Goal: Information Seeking & Learning: Find specific fact

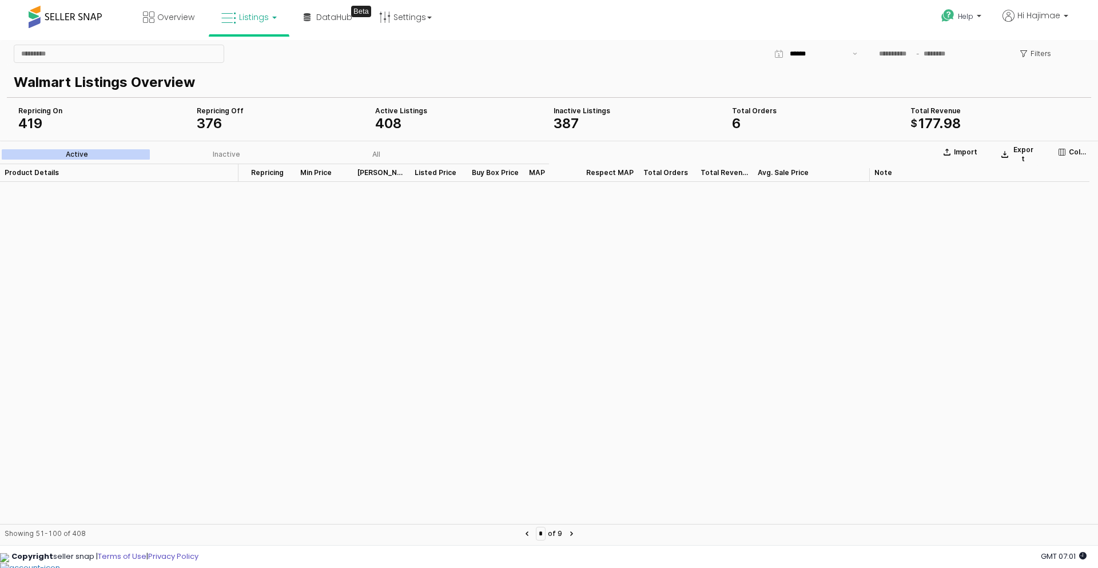
scroll to position [2231, 0]
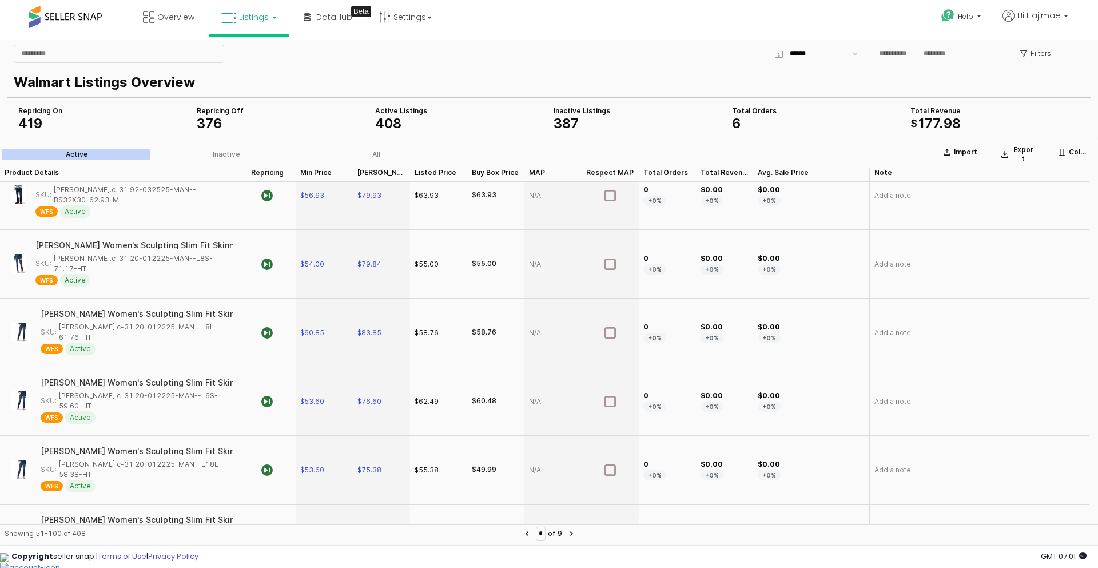
drag, startPoint x: 150, startPoint y: 367, endPoint x: 117, endPoint y: 371, distance: 34.0
click at [117, 459] on div "SKU: [PERSON_NAME].c-31.20-012225-MAN--L18L-58.38-HT" at bounding box center [134, 469] width 186 height 21
copy div "[PERSON_NAME].c-31.20-012225-MAN--L18L-58.38-HT"
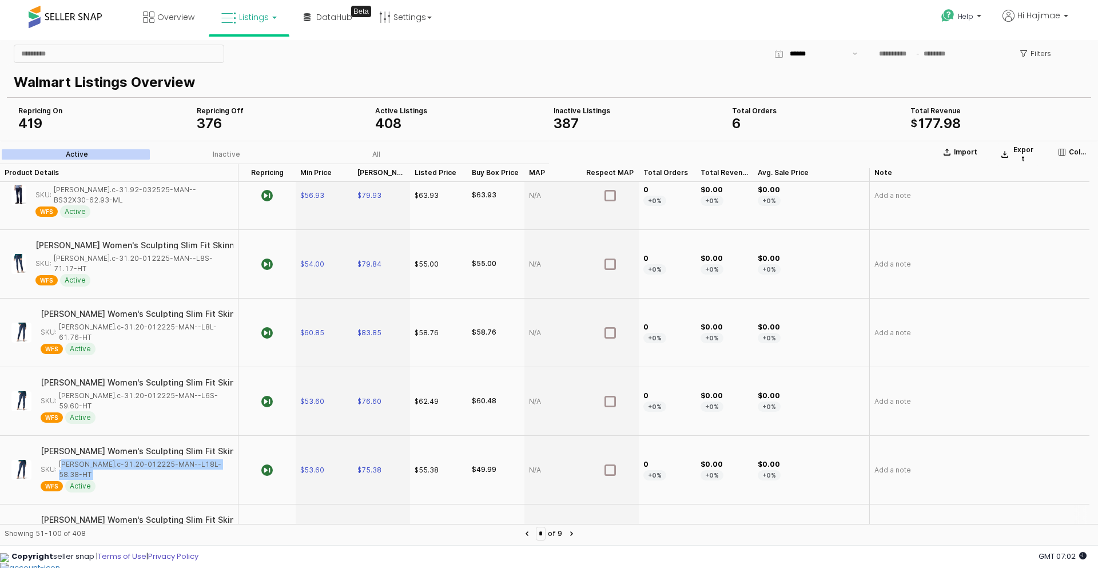
scroll to position [2345, 0]
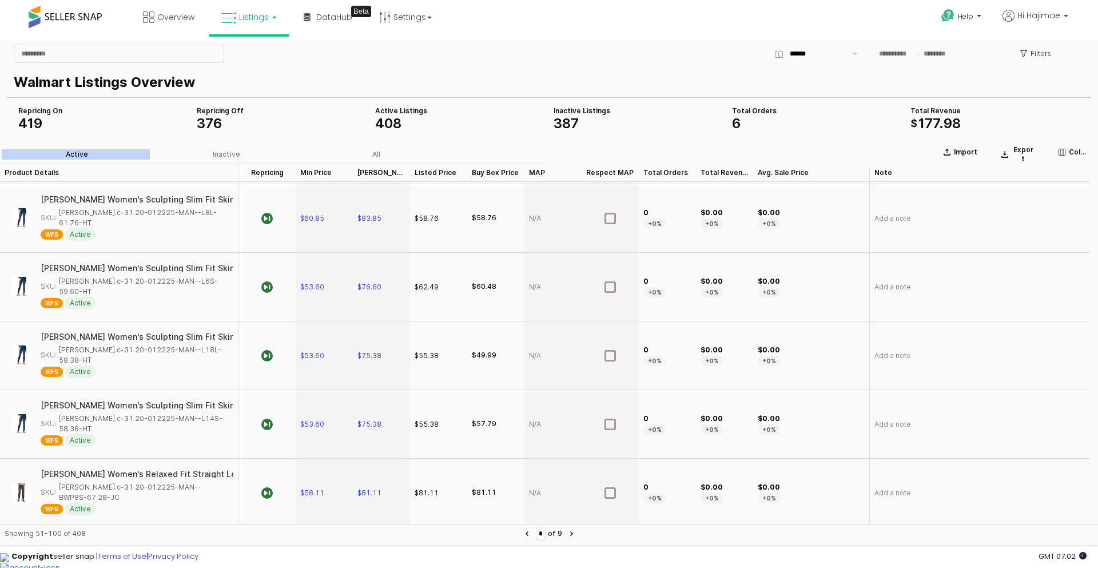
click at [126, 551] on div "SKU: [PERSON_NAME].c-31.20-012225-MAN--B8S-61.69-JC" at bounding box center [130, 561] width 191 height 21
copy div "[PERSON_NAME].c-31.20-012225-MAN--B8S-61.69-JC"
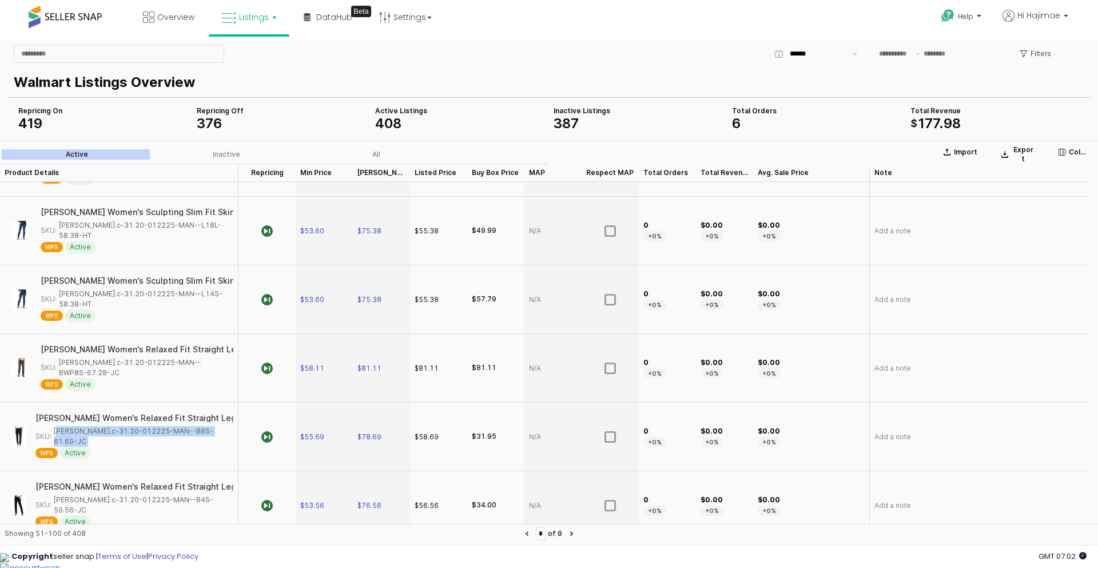
scroll to position [2517, 0]
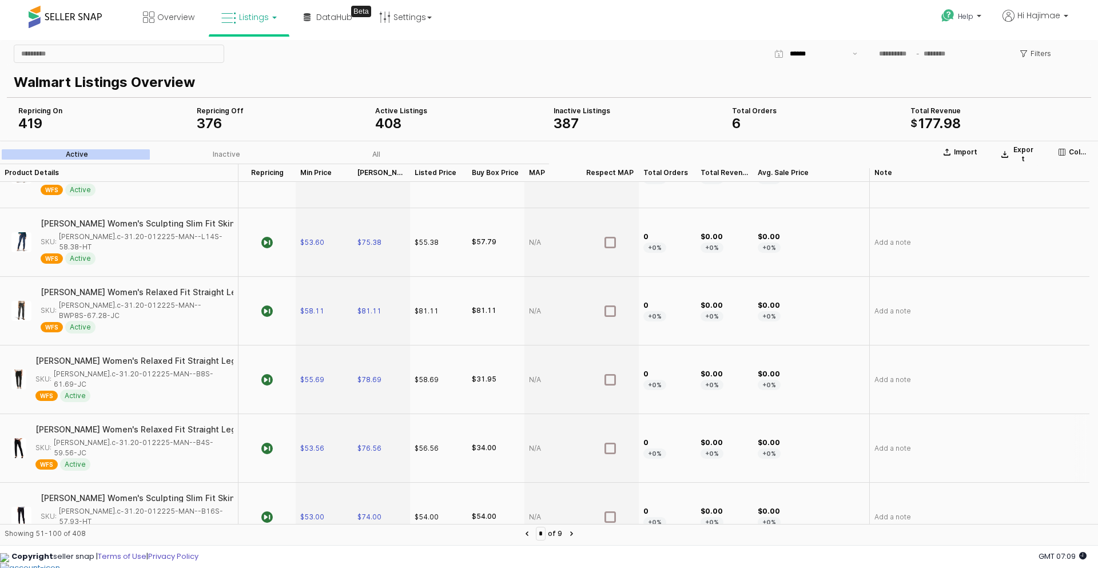
click at [148, 438] on div "SKU: [PERSON_NAME].c-31.20-012225-MAN--B4S-59.56-JC" at bounding box center [130, 448] width 191 height 21
copy div "[PERSON_NAME].c-31.20-012225-MAN--B4S-59.56-JC"
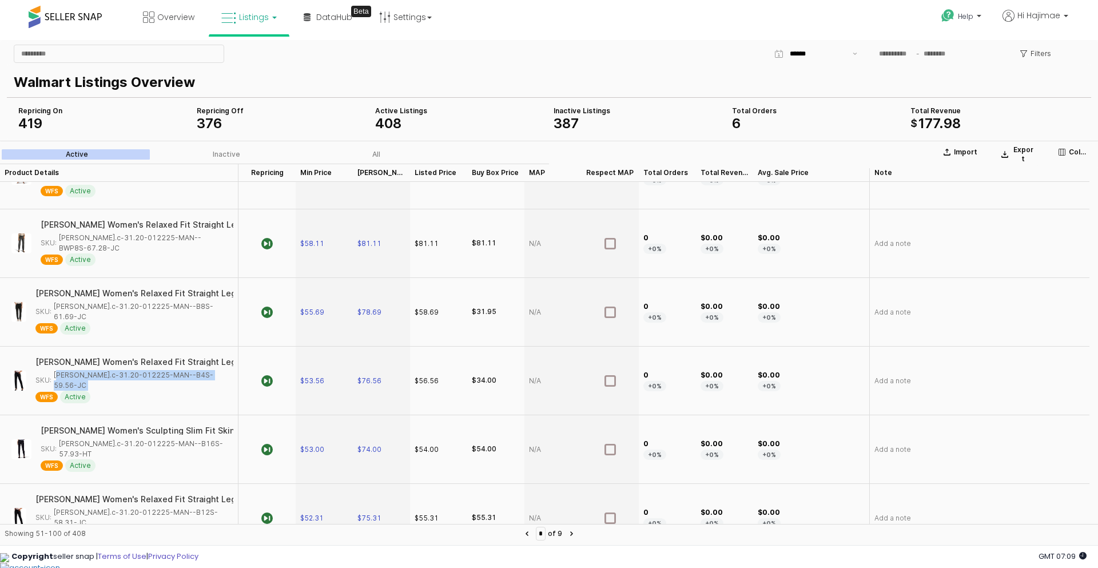
scroll to position [2575, 0]
copy div "[PERSON_NAME].c-31.20-012225-MAN--B12L-58.48-JC"
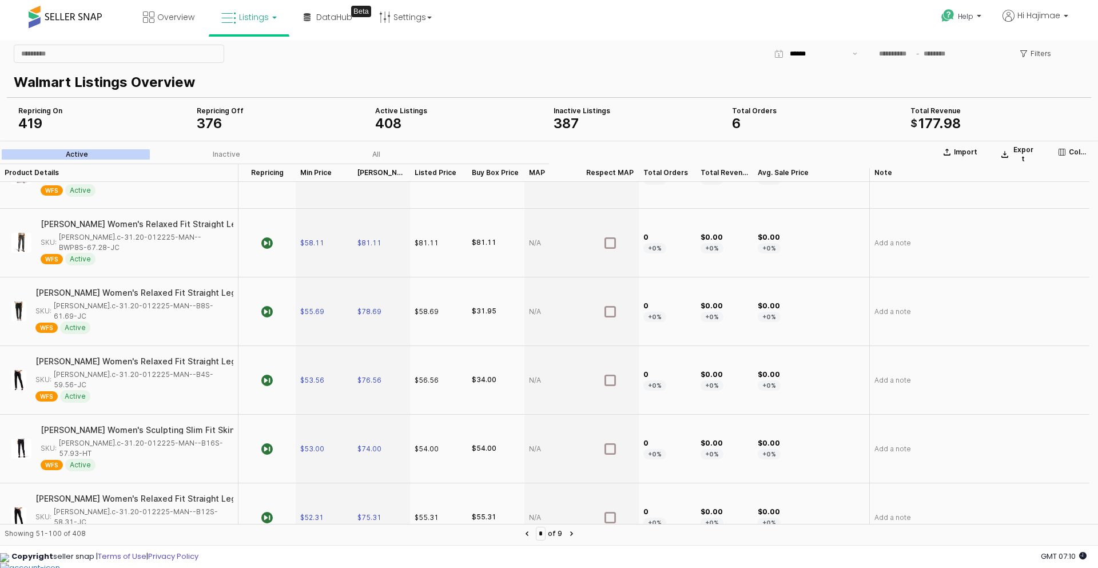
copy div "[PERSON_NAME].c-31.20-012225-MAN--B10S-58.67-JC"
click at [573, 534] on icon "Next page" at bounding box center [571, 533] width 3 height 5
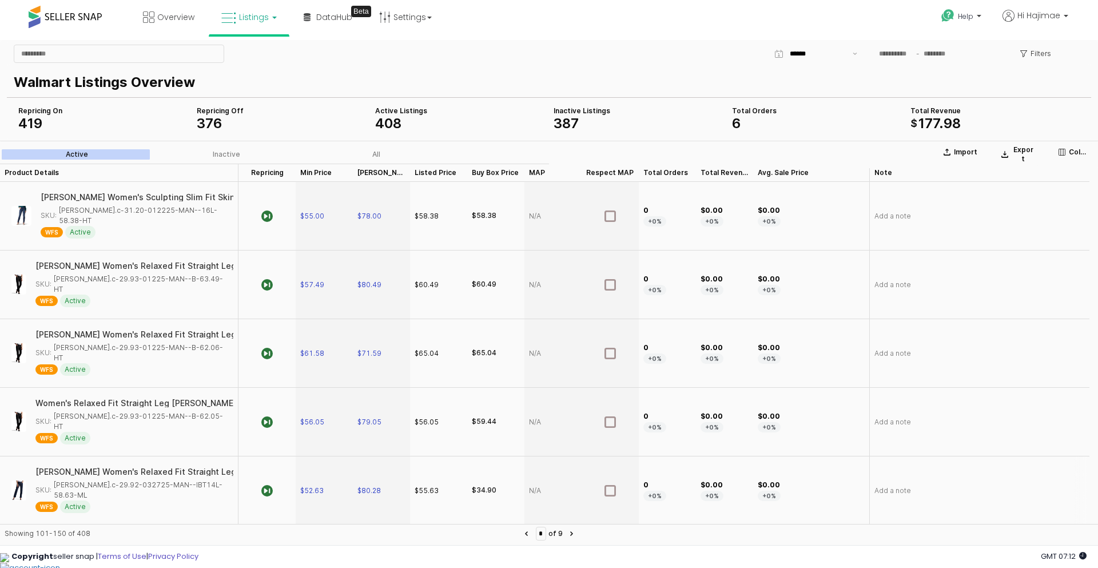
click at [104, 480] on div "SKU: [PERSON_NAME].c-29.92-032725-MAN--IBT14L-58.63-ML" at bounding box center [130, 490] width 191 height 21
copy div "[PERSON_NAME].c-29.92-032725-MAN--IBT14L-58.63-ML"
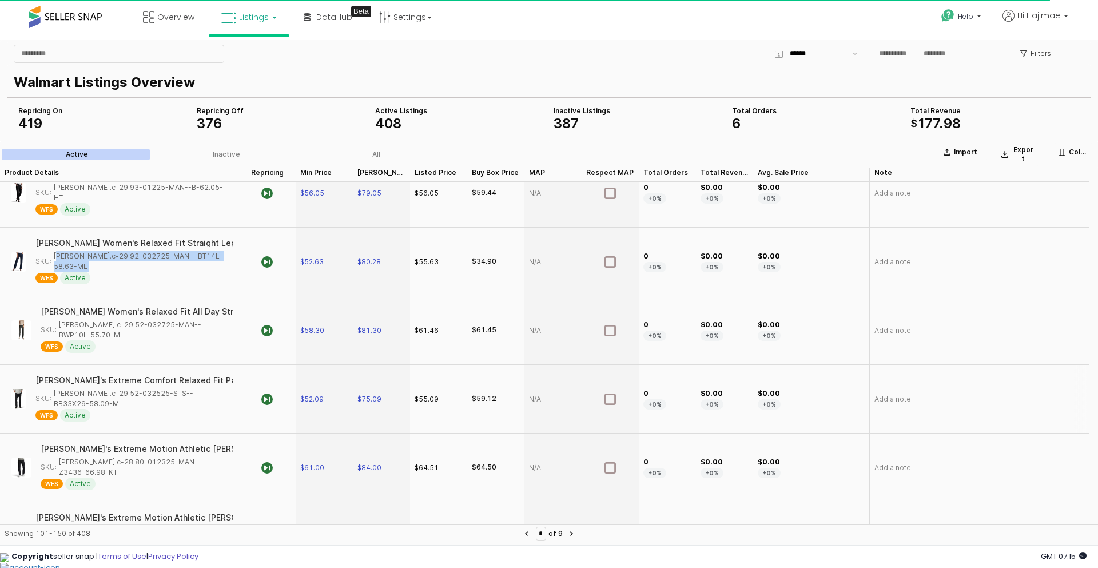
scroll to position [172, 0]
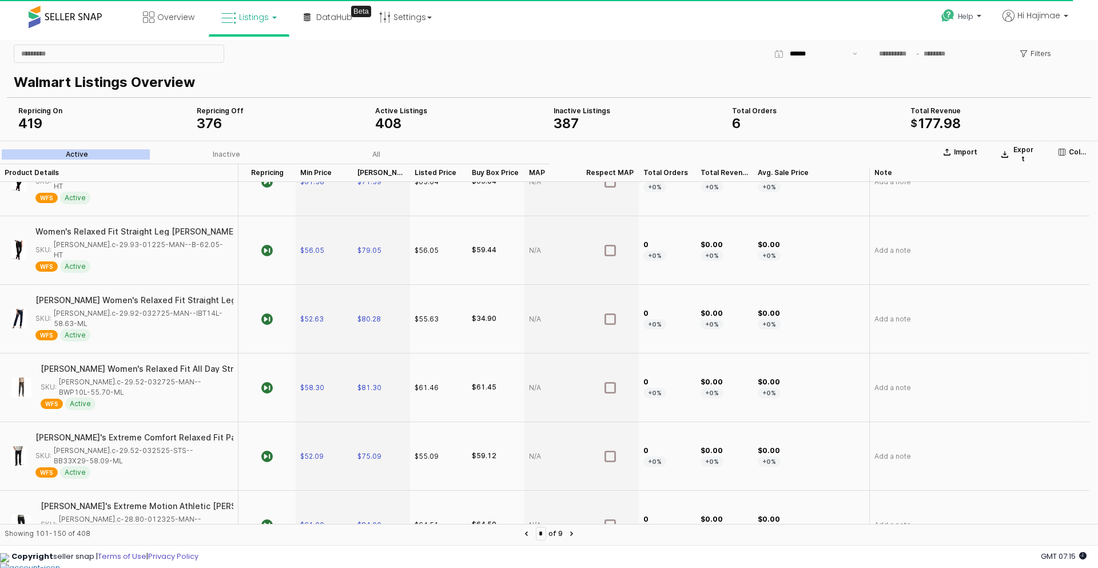
click at [108, 377] on div "SKU: [PERSON_NAME].c-29.52-032725-MAN--BWP10L-55.70-ML" at bounding box center [134, 387] width 186 height 21
copy div "[PERSON_NAME].c-29.52-032725-MAN--BWP10L-55.70-ML"
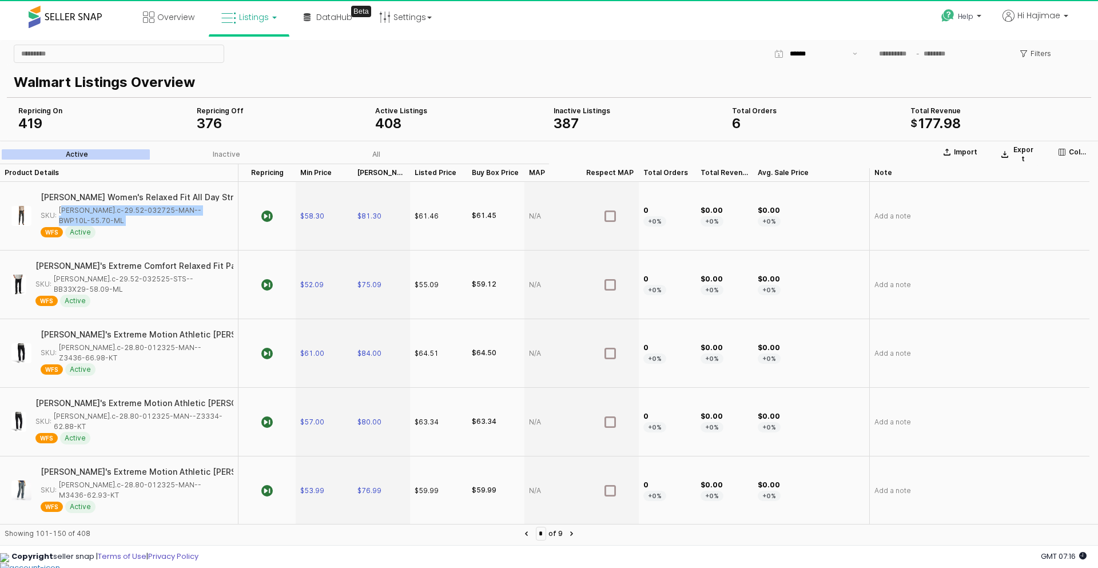
scroll to position [458, 0]
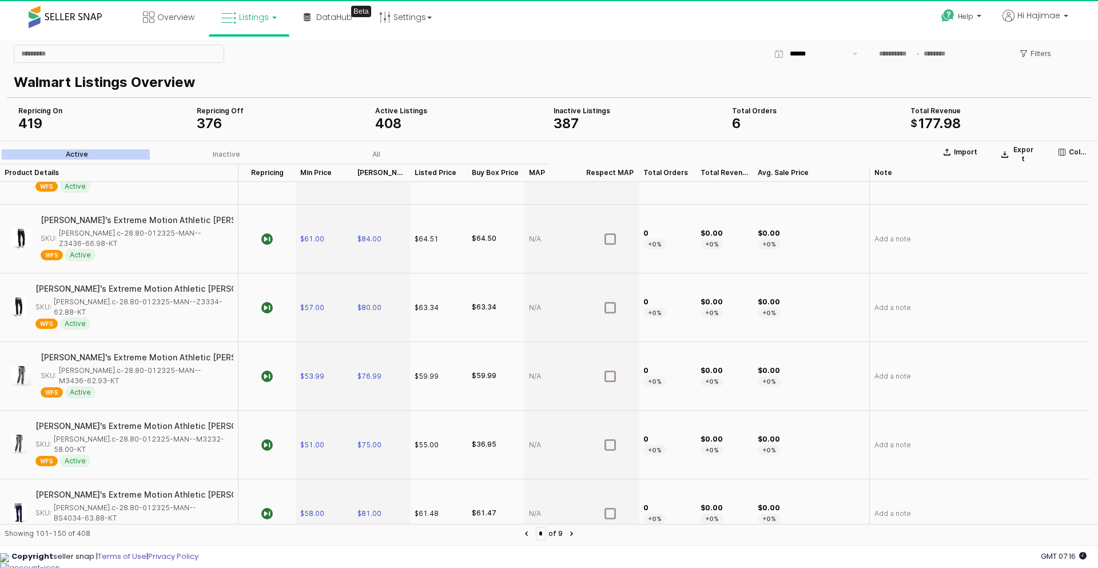
click at [148, 434] on div "SKU: [PERSON_NAME].c-28.80-012325-MAN--M3232-58.00-KT" at bounding box center [130, 444] width 191 height 21
copy div "[PERSON_NAME].c-28.80-012325-MAN--M3232-58.00-KT"
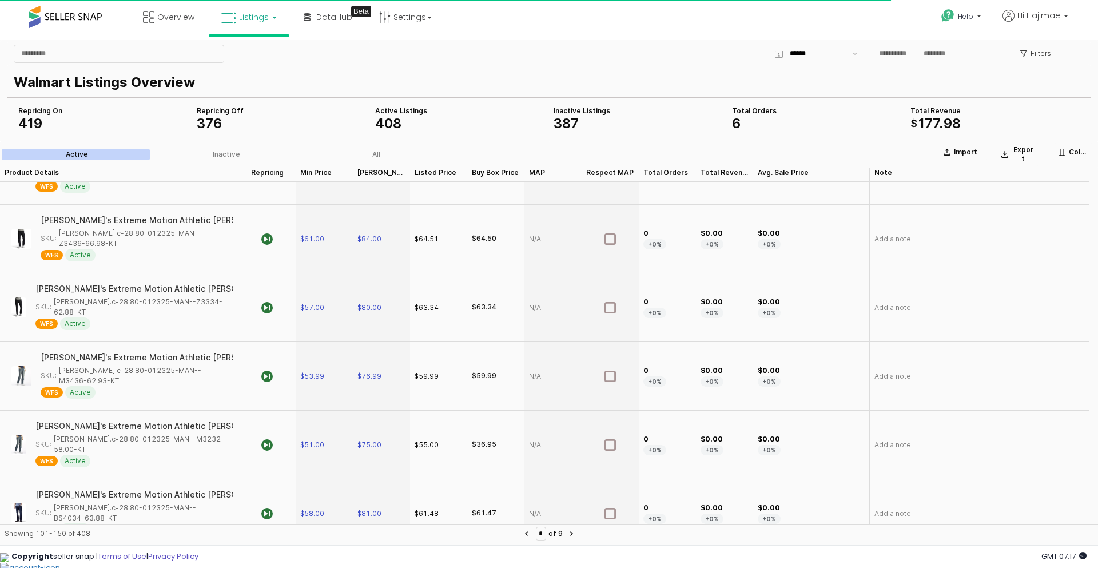
copy div "[PERSON_NAME].c-28.80-012325-MAN--BS4030-57.60-KT"
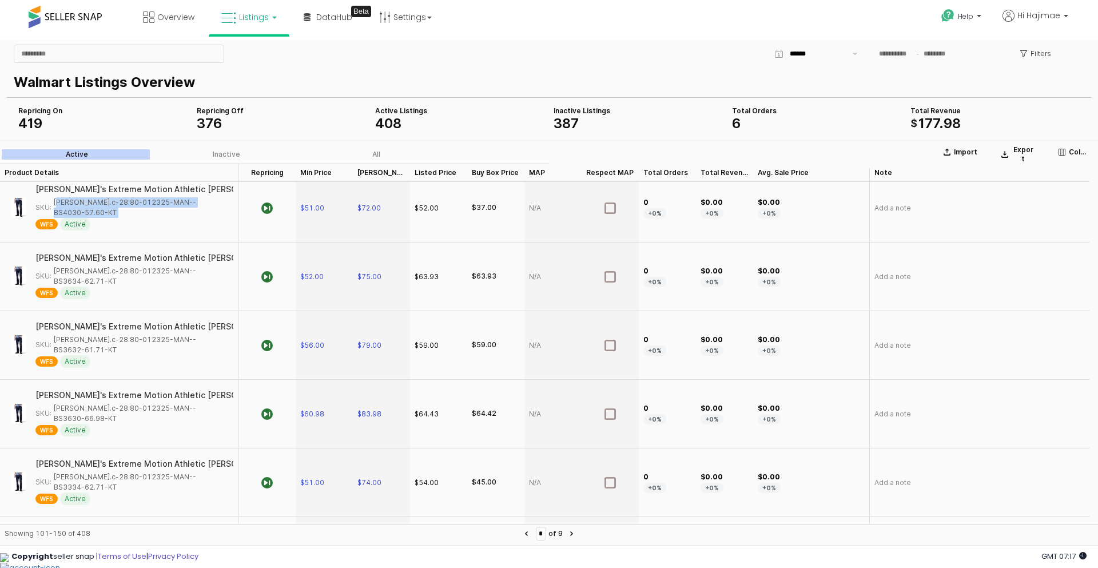
scroll to position [686, 0]
copy div "[PERSON_NAME].c-28.80-012325-MAN--BS3334-62.71-KT"
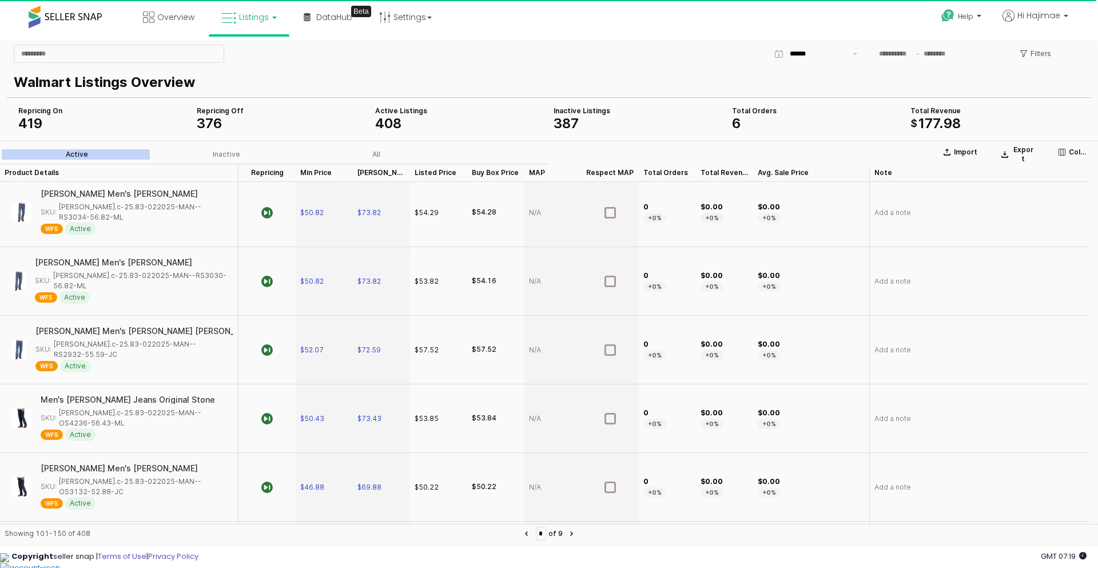
scroll to position [1602, 0]
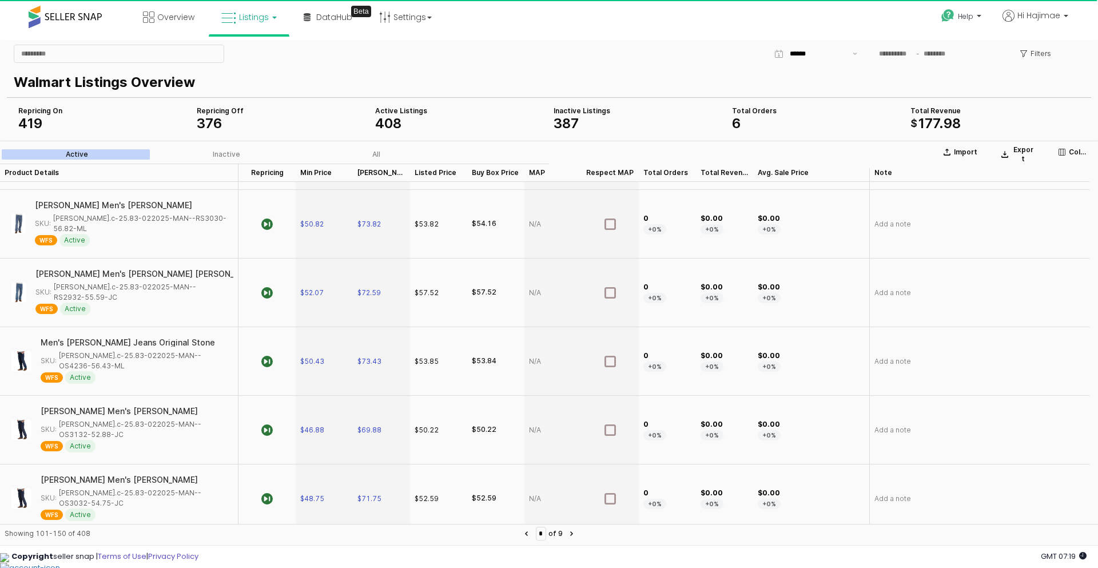
click at [158, 557] on div "SKU: [PERSON_NAME].c-25.83-022025-MAN--OS3030-52.88-JC" at bounding box center [134, 567] width 186 height 21
click at [156, 557] on div "SKU: [PERSON_NAME].c-25.83-022025-MAN--OS3030-52.88-JC" at bounding box center [134, 567] width 186 height 21
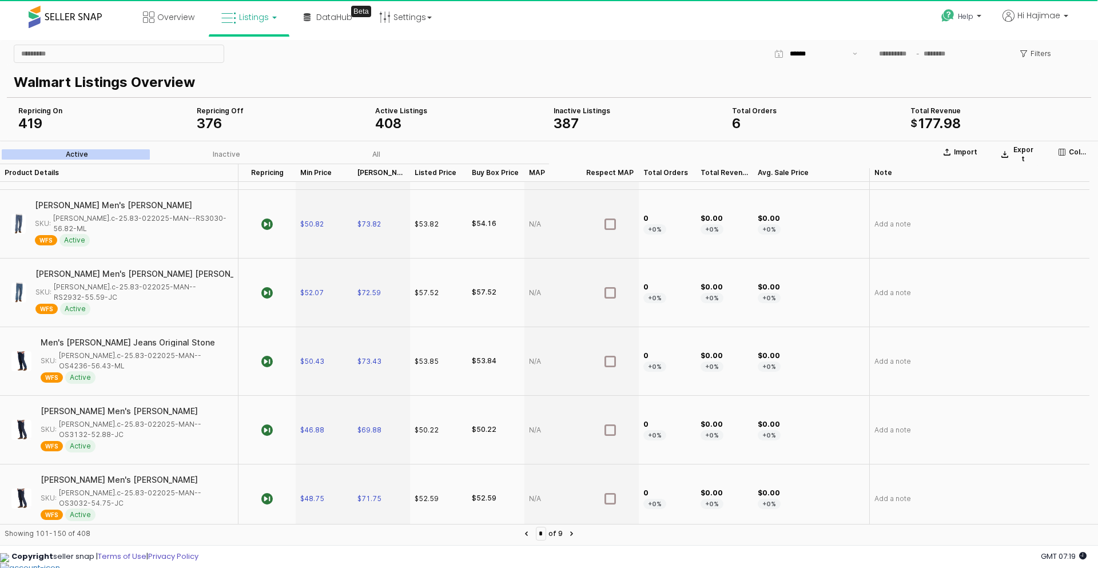
click at [156, 557] on div "SKU: [PERSON_NAME].c-25.83-022025-MAN--OS3030-52.88-JC" at bounding box center [134, 567] width 186 height 21
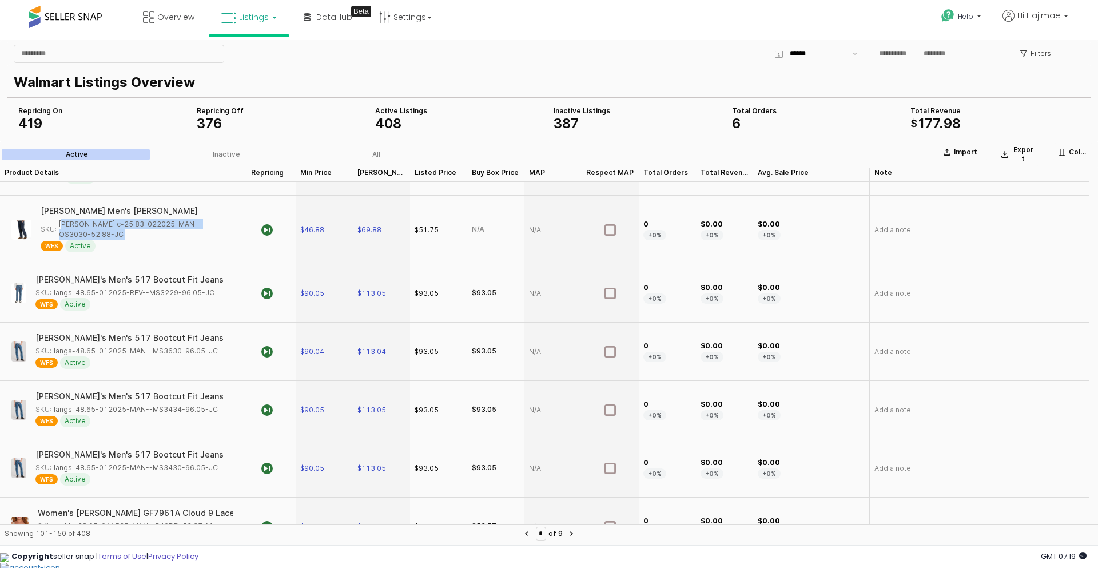
scroll to position [1945, 0]
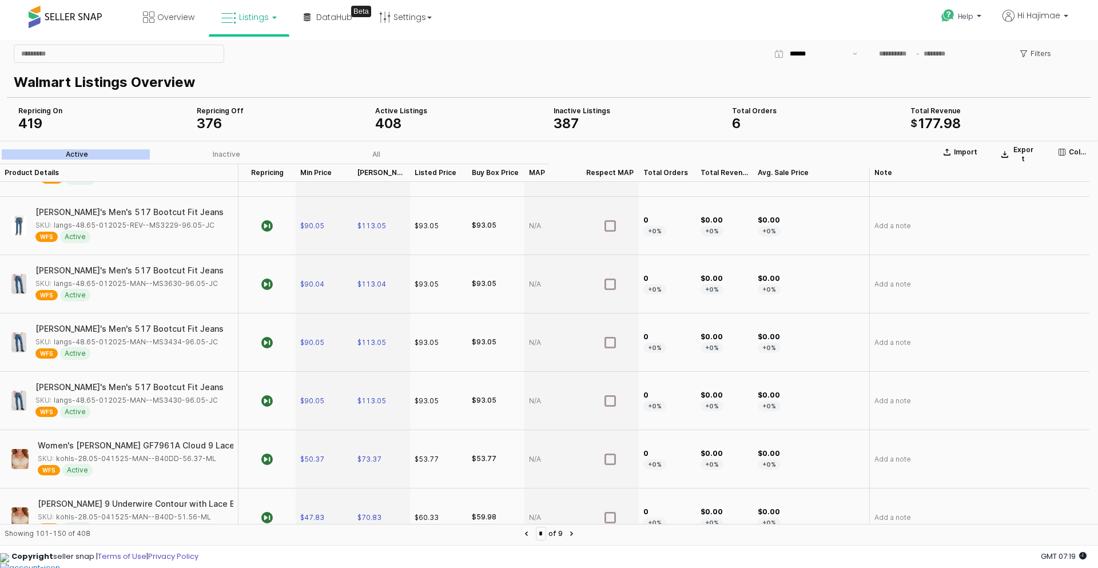
click at [176, 567] on div "SKU: jcpen-18.74-123099-MAN--RNS-40.88-KT" at bounding box center [119, 575] width 168 height 10
click at [390, 133] on div "App Frame" at bounding box center [460, 134] width 178 height 5
click at [175, 567] on div "SKU: jcpen-18.74-123099-MAN--RNS-40.88-KT" at bounding box center [119, 575] width 168 height 10
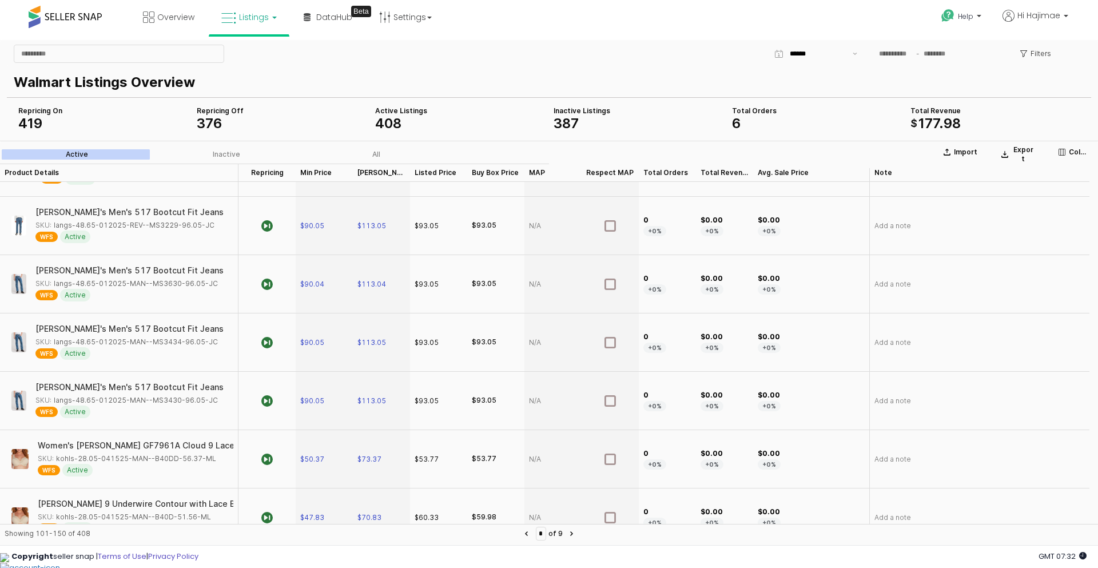
click at [175, 567] on div "SKU: jcpen-18.74-123099-MAN--RNS-40.88-KT" at bounding box center [119, 575] width 168 height 10
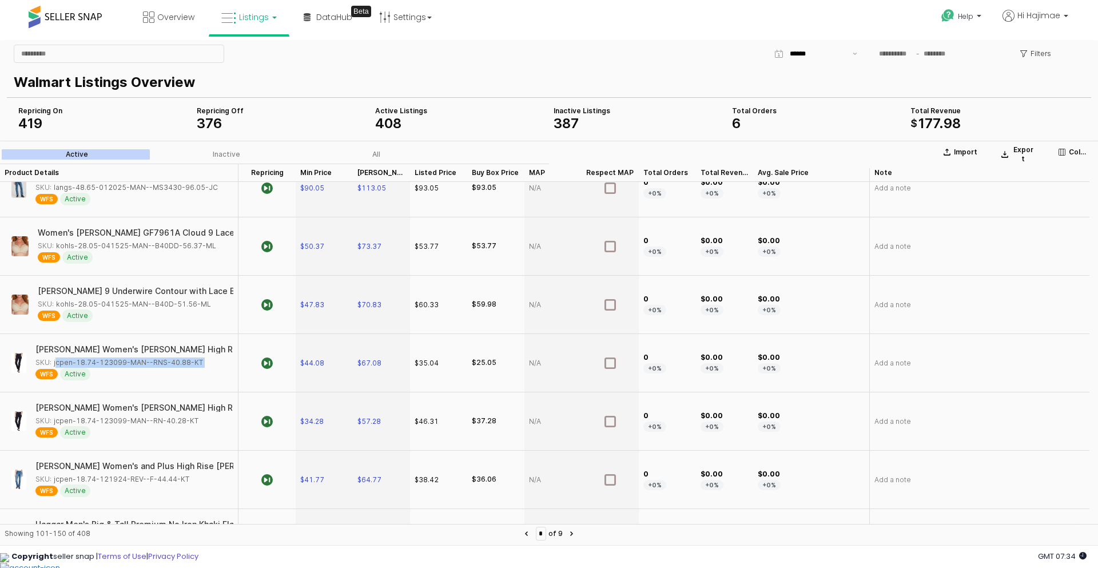
scroll to position [2174, 0]
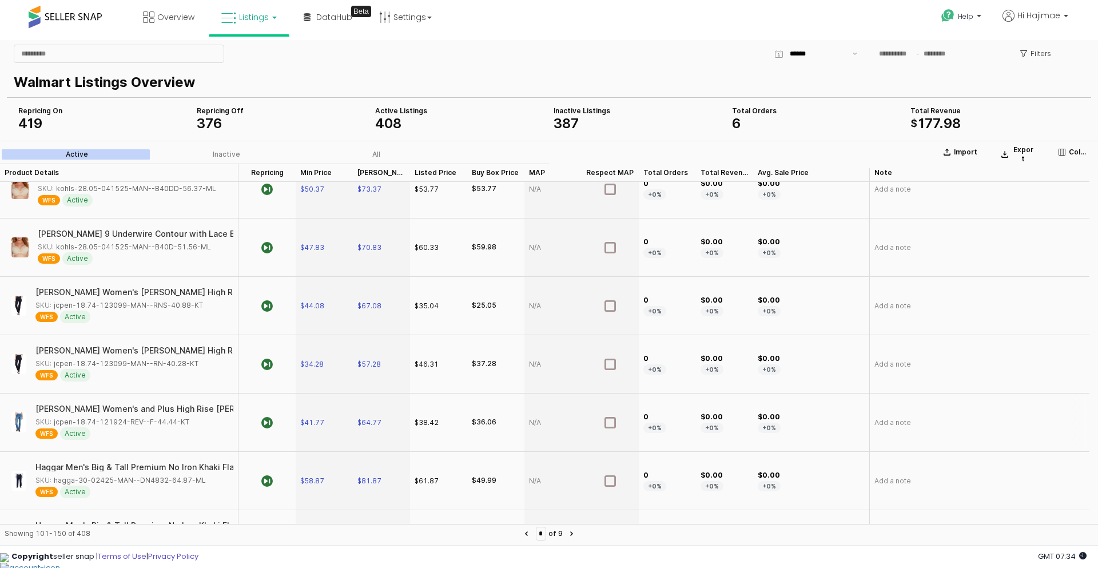
click at [157, 417] on div "SKU: jcpen-18.74-121924-REV--F-44.44-KT" at bounding box center [112, 422] width 154 height 10
click at [117, 475] on div "SKU: hagga-30-02425-MAN--DN4832-64.87-ML" at bounding box center [120, 480] width 170 height 10
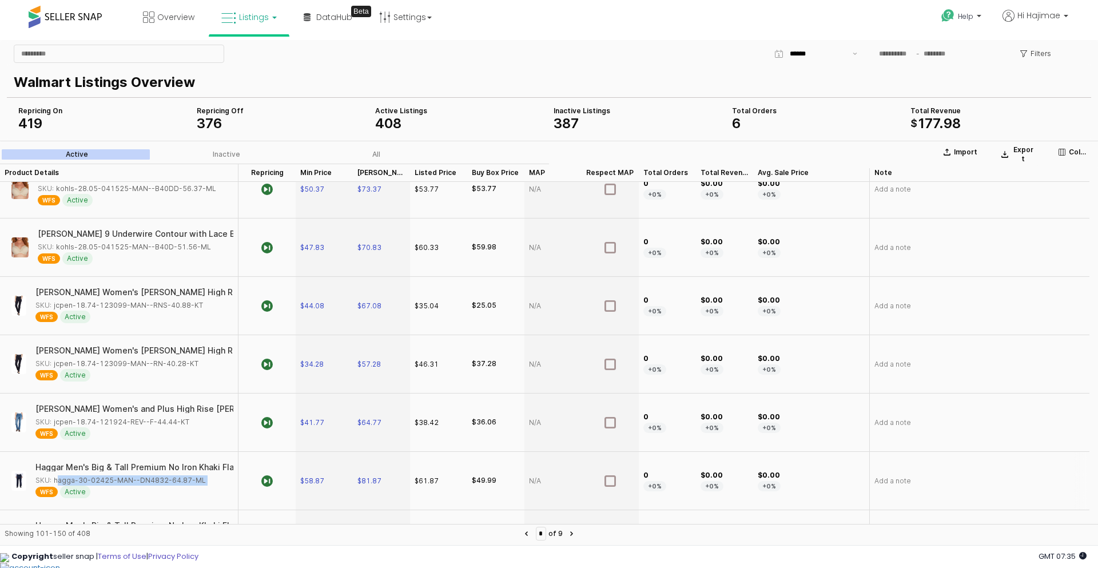
click at [117, 475] on div "SKU: hagga-30-02425-MAN--DN4832-64.87-ML" at bounding box center [120, 480] width 170 height 10
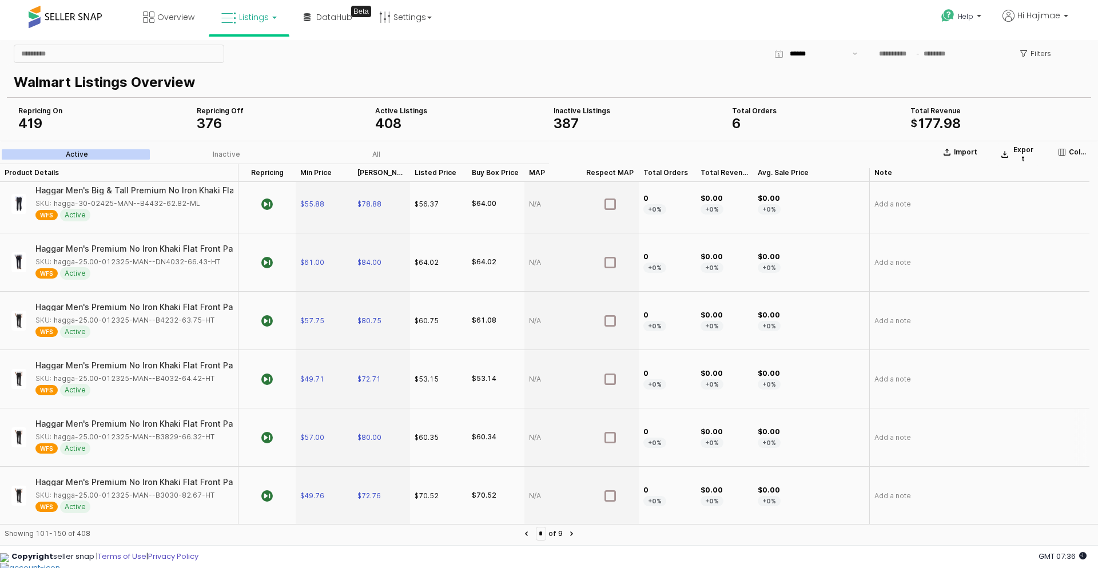
scroll to position [2575, 0]
click at [565, 530] on div "* of 9" at bounding box center [549, 534] width 31 height 14
click at [579, 530] on button "Next page" at bounding box center [572, 534] width 14 height 14
type input "*"
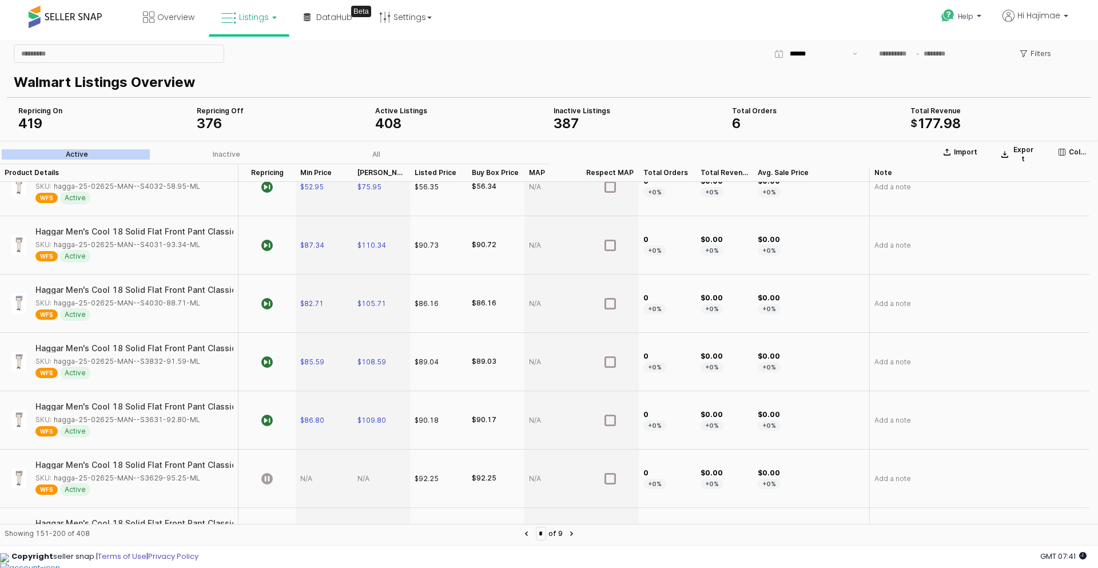
scroll to position [1830, 0]
click at [117, 365] on div "SKU: hagga-25-02625-MAN--S3629-95.25-ML" at bounding box center [117, 364] width 165 height 10
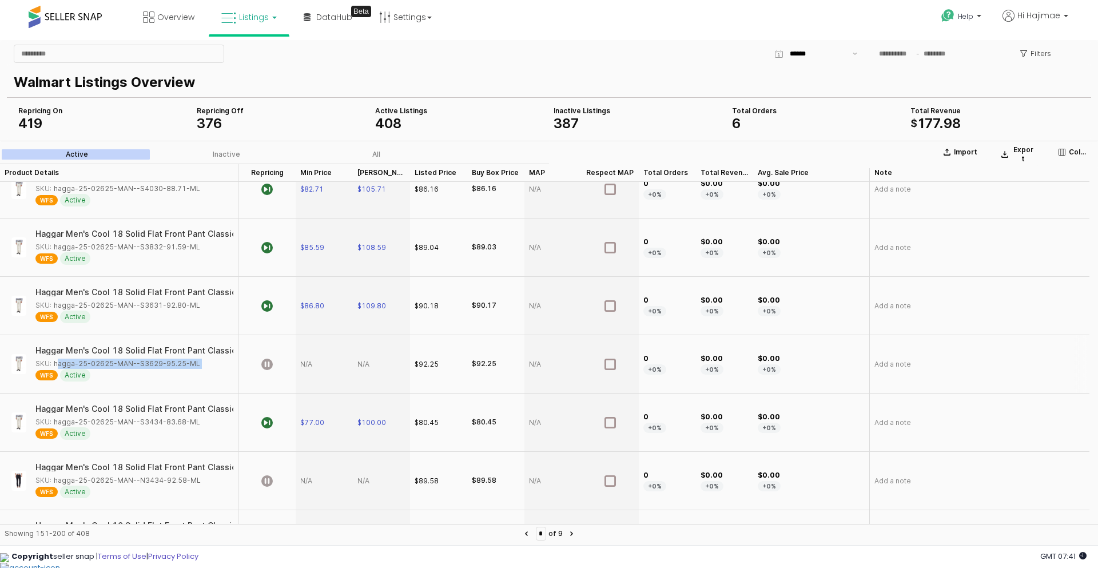
click at [117, 365] on div "SKU: hagga-25-02625-MAN--S3629-95.25-ML" at bounding box center [117, 364] width 165 height 10
drag, startPoint x: 117, startPoint y: 365, endPoint x: 361, endPoint y: 364, distance: 244.2
click at [361, 364] on div "App Frame" at bounding box center [381, 364] width 57 height 58
click at [268, 367] on icon "App Frame" at bounding box center [266, 364] width 11 height 11
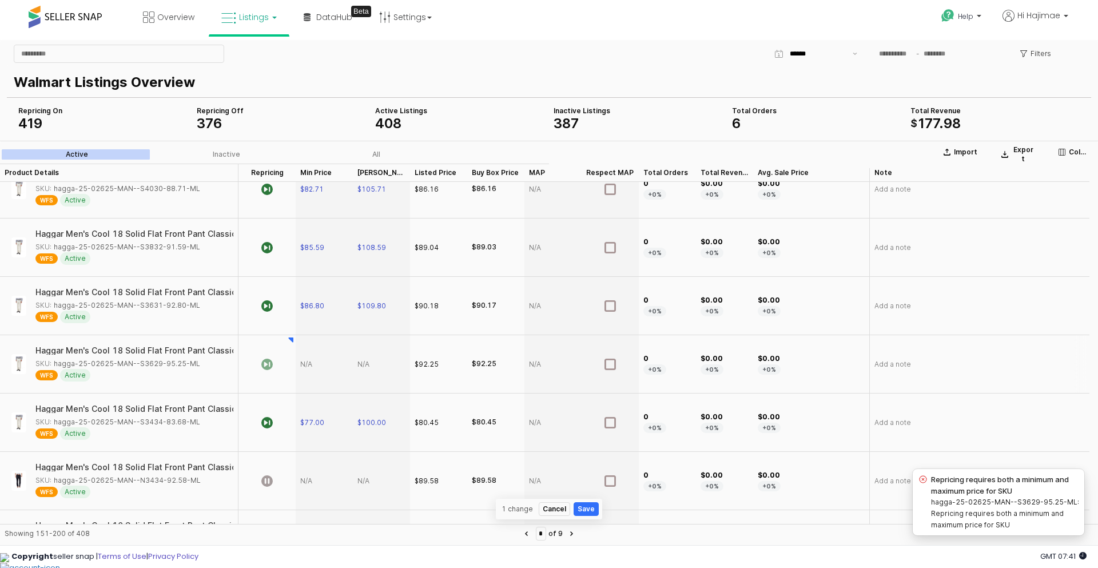
click at [369, 366] on div "App Frame" at bounding box center [381, 364] width 57 height 58
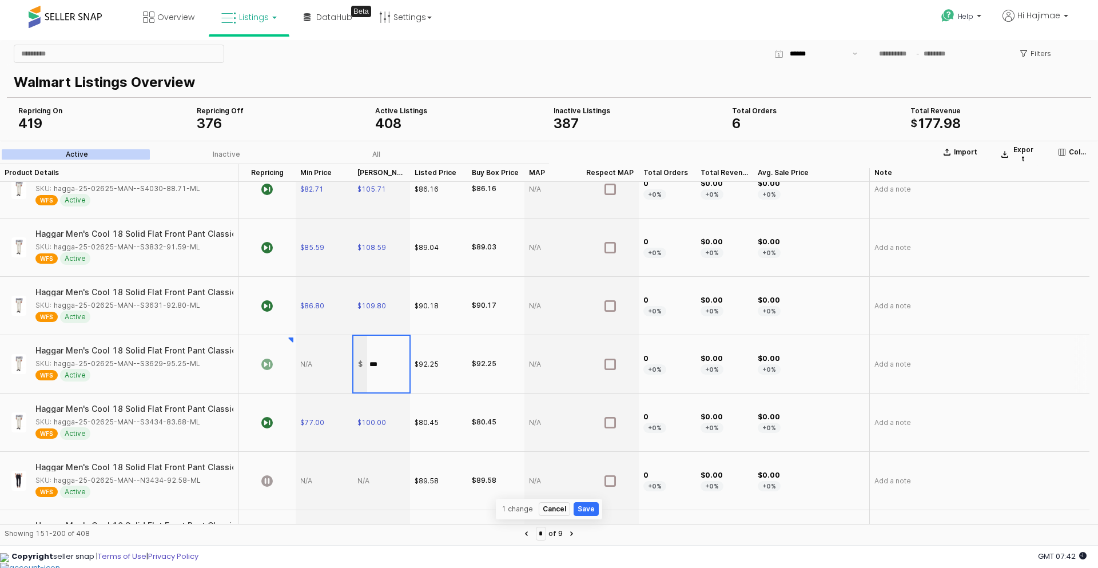
type input "******"
click at [323, 364] on div "App Frame" at bounding box center [324, 364] width 57 height 58
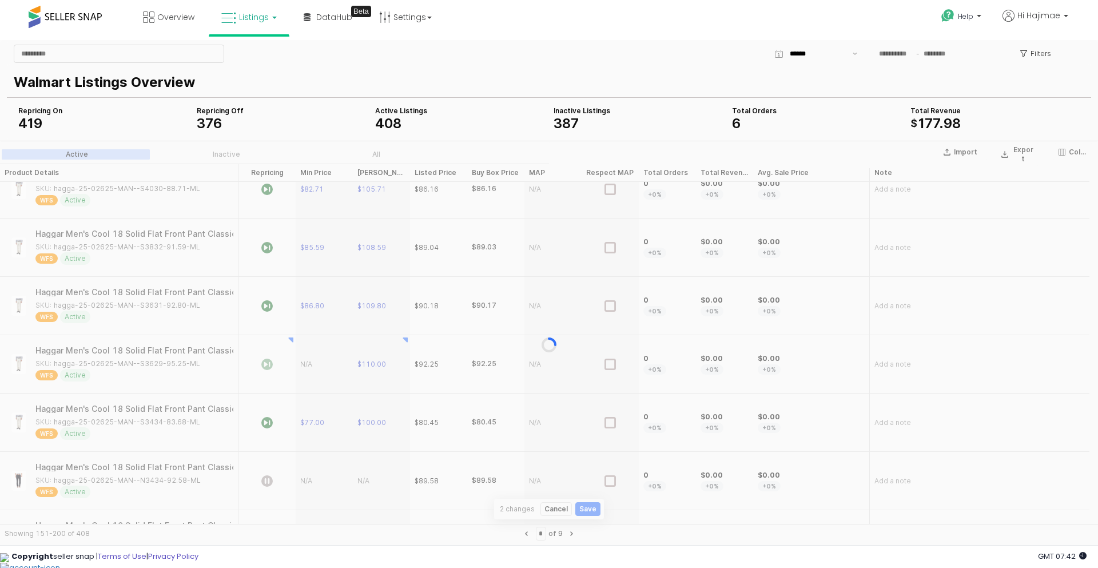
click at [323, 364] on div "App Frame" at bounding box center [549, 345] width 1098 height 408
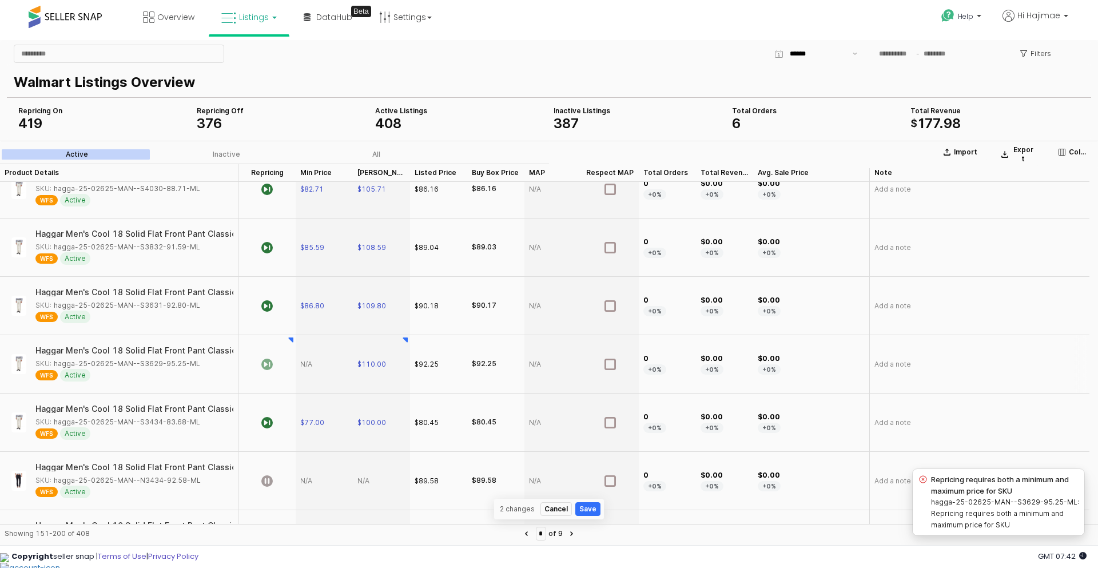
click at [308, 365] on div "App Frame" at bounding box center [324, 364] width 57 height 58
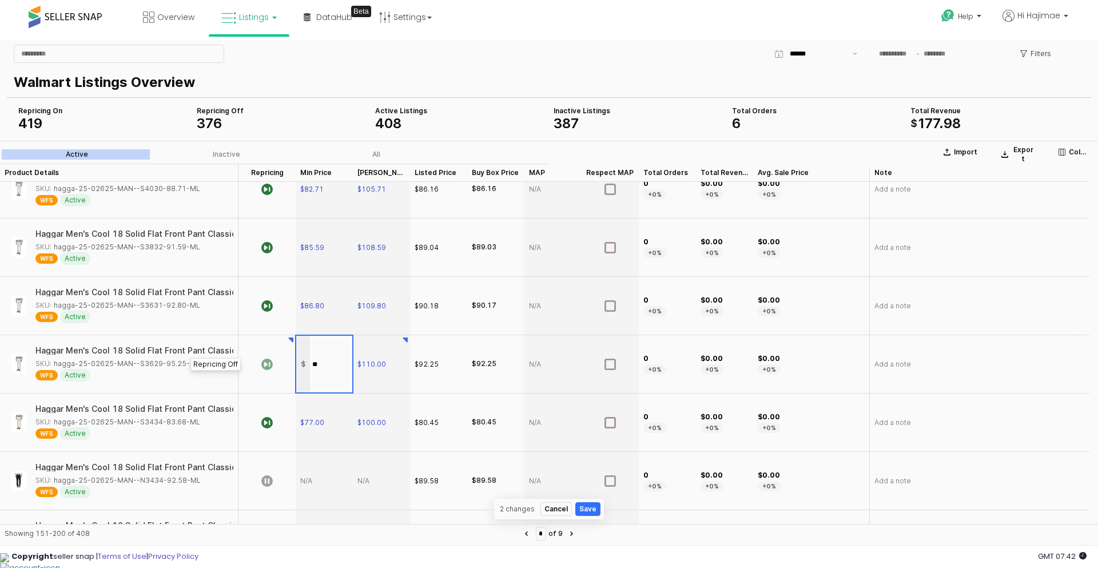
type input "*****"
click at [273, 379] on section "Import Export Columns Active Inactive All Product Details Product Details Repri…" at bounding box center [549, 345] width 1098 height 408
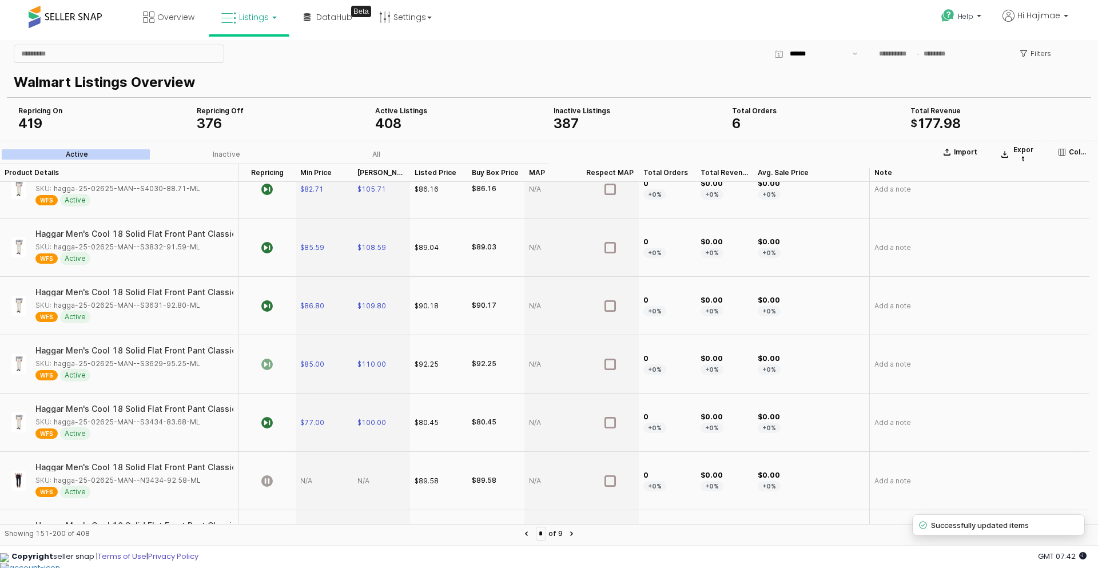
scroll to position [1945, 0]
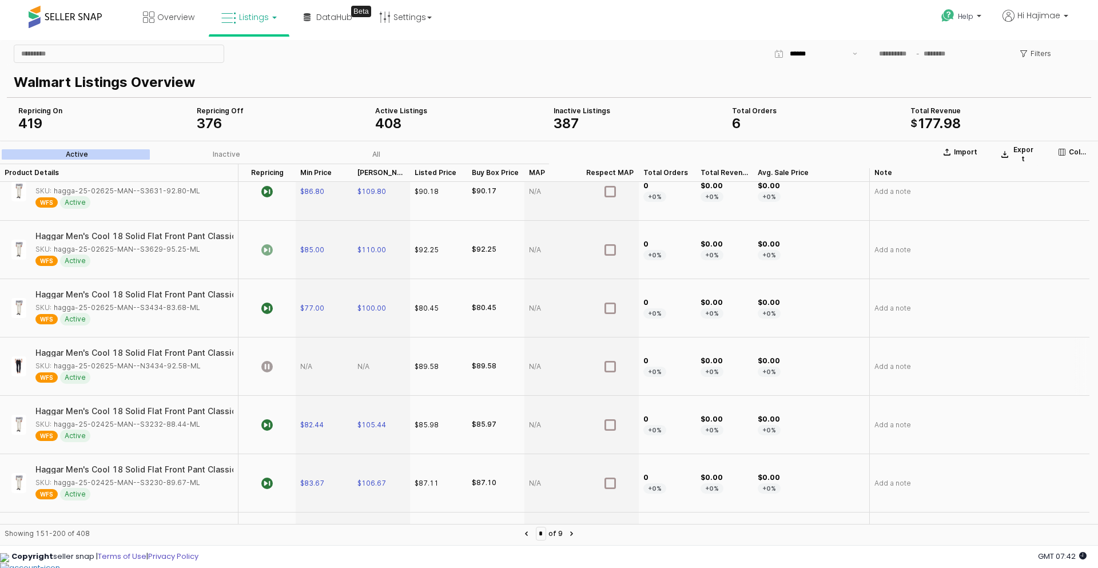
click at [371, 366] on div "App Frame" at bounding box center [381, 366] width 57 height 58
click at [371, 366] on input "App Frame" at bounding box center [388, 366] width 42 height 9
type input "***"
click at [325, 370] on section "Import Export Columns Active Inactive All Product Details Product Details Repri…" at bounding box center [549, 345] width 1098 height 408
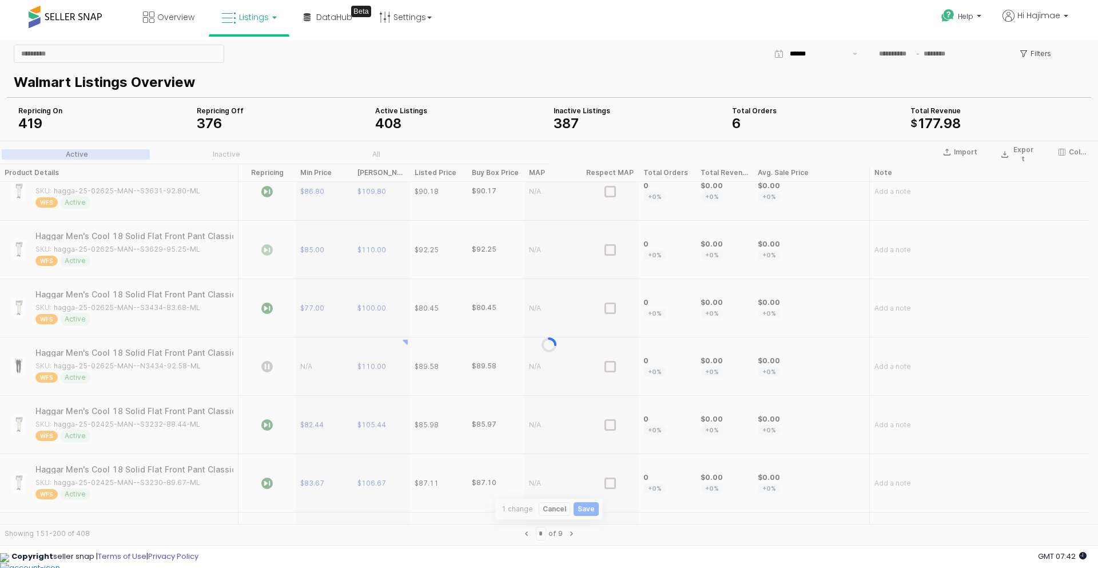
click at [325, 370] on div "App Frame" at bounding box center [549, 345] width 1098 height 408
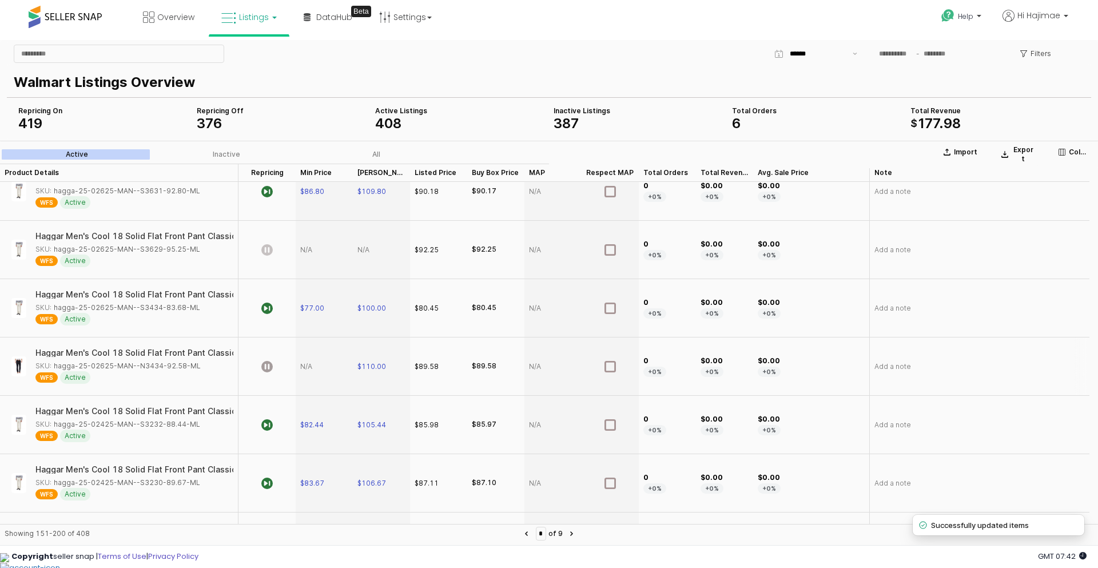
click at [325, 370] on div "App Frame" at bounding box center [324, 366] width 57 height 58
type input "*****"
click at [268, 366] on icon "App Frame" at bounding box center [266, 366] width 11 height 11
click at [268, 249] on icon "App Frame" at bounding box center [266, 249] width 11 height 11
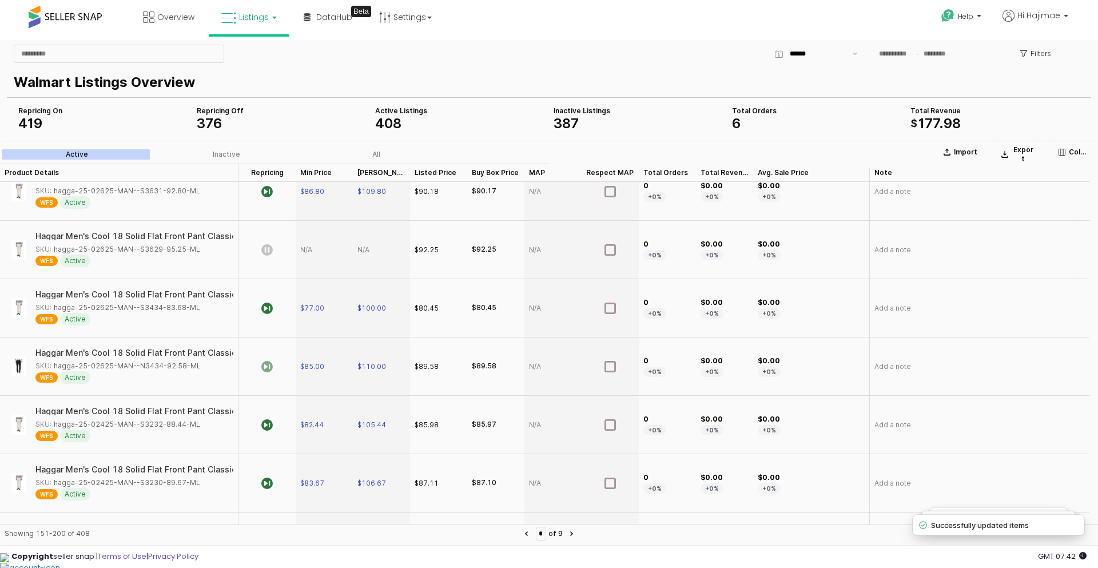
click at [364, 258] on div "App Frame" at bounding box center [381, 250] width 57 height 58
type input "*"
type input "***"
click at [304, 242] on section "Import Export Columns Active Inactive All Product Details Product Details Repri…" at bounding box center [549, 345] width 1098 height 408
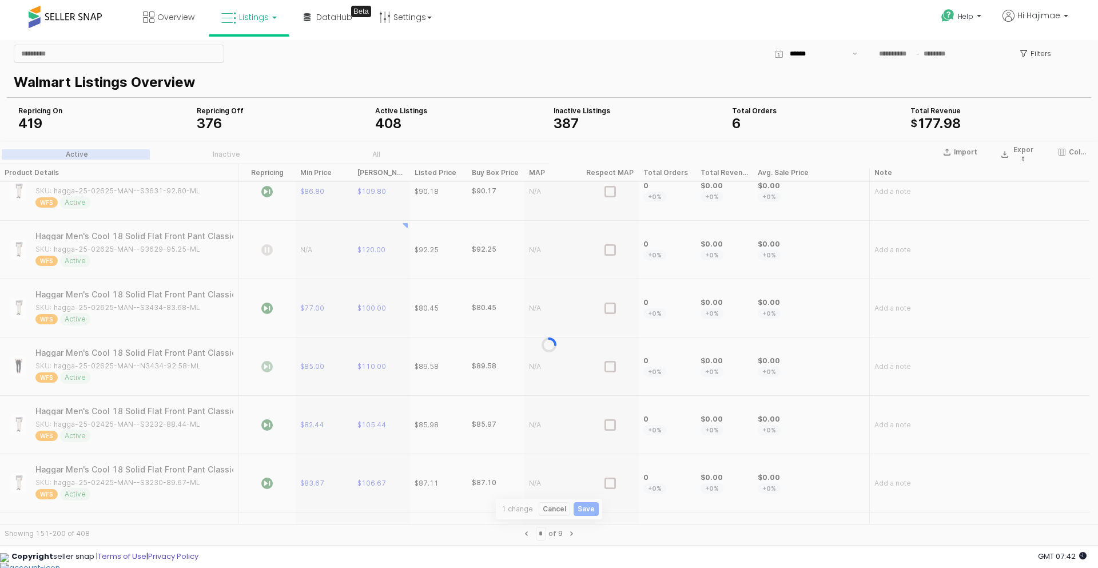
click at [304, 242] on div "App Frame" at bounding box center [549, 345] width 1098 height 408
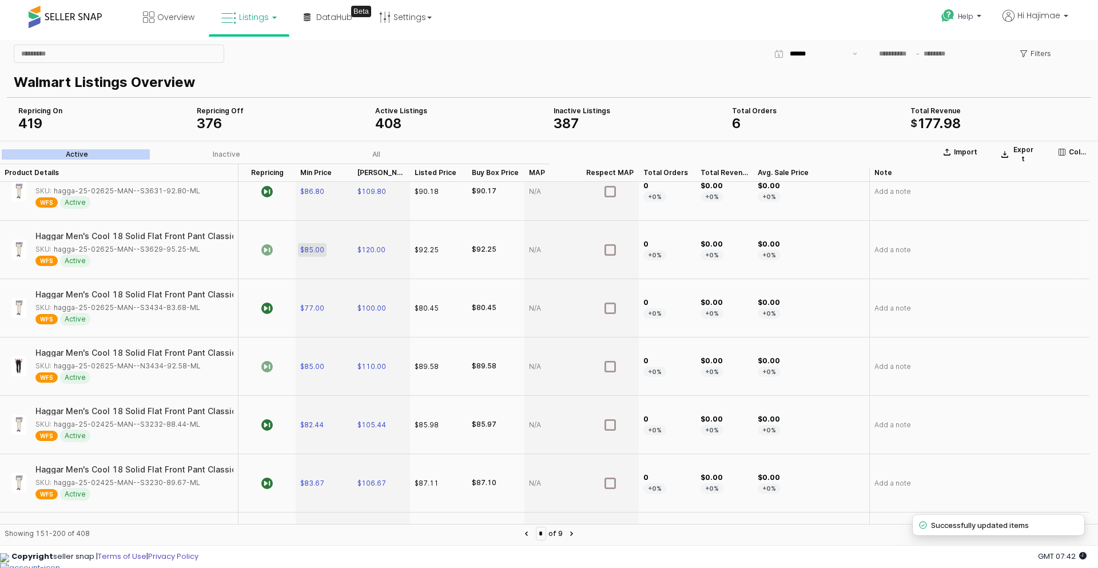
click at [324, 247] on div "$85.00" at bounding box center [312, 249] width 24 height 9
click at [326, 247] on input "*****" at bounding box center [331, 250] width 42 height 13
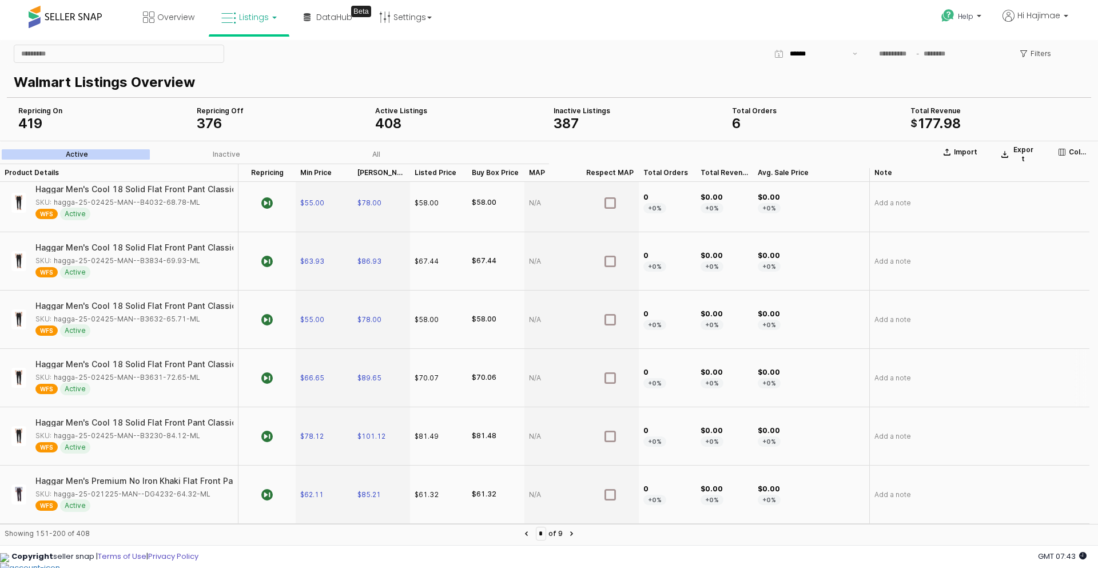
scroll to position [2575, 0]
click at [579, 534] on button "Next page" at bounding box center [572, 534] width 14 height 14
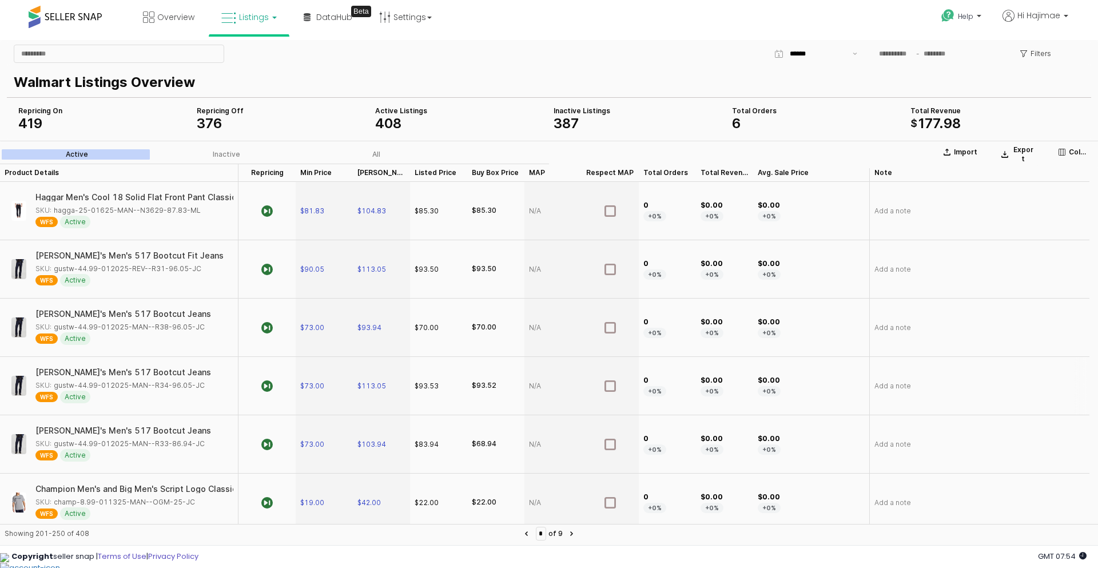
scroll to position [57, 0]
click at [120, 388] on div "SKU: gustw-44.99-012025-MAN--R33-86.94-JC" at bounding box center [119, 387] width 169 height 10
drag, startPoint x: 166, startPoint y: 392, endPoint x: 130, endPoint y: 388, distance: 36.2
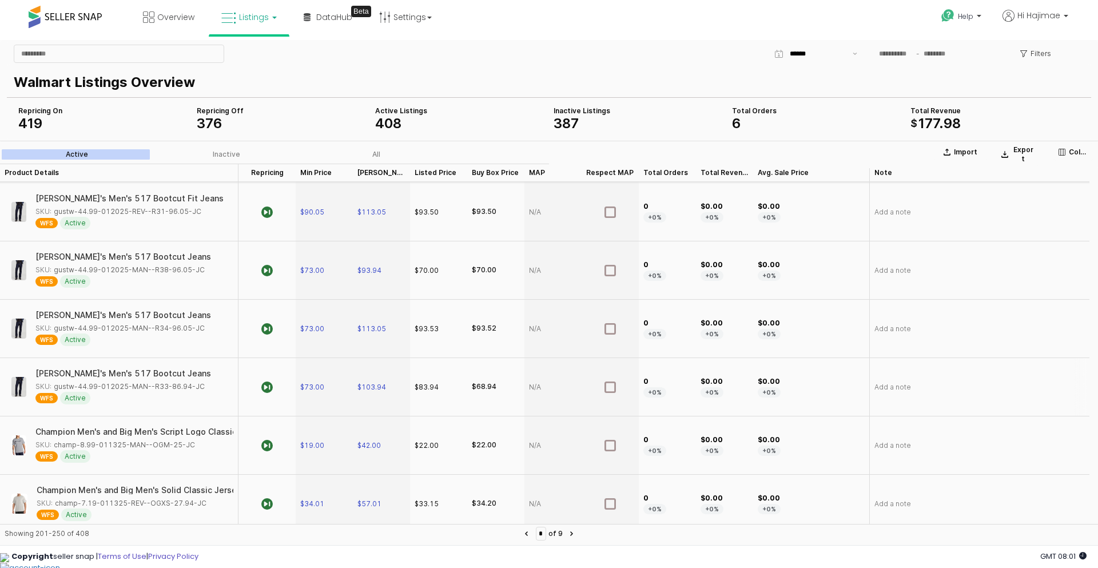
click at [130, 388] on div "SKU: gustw-44.99-012025-MAN--R33-86.94-JC" at bounding box center [119, 387] width 169 height 10
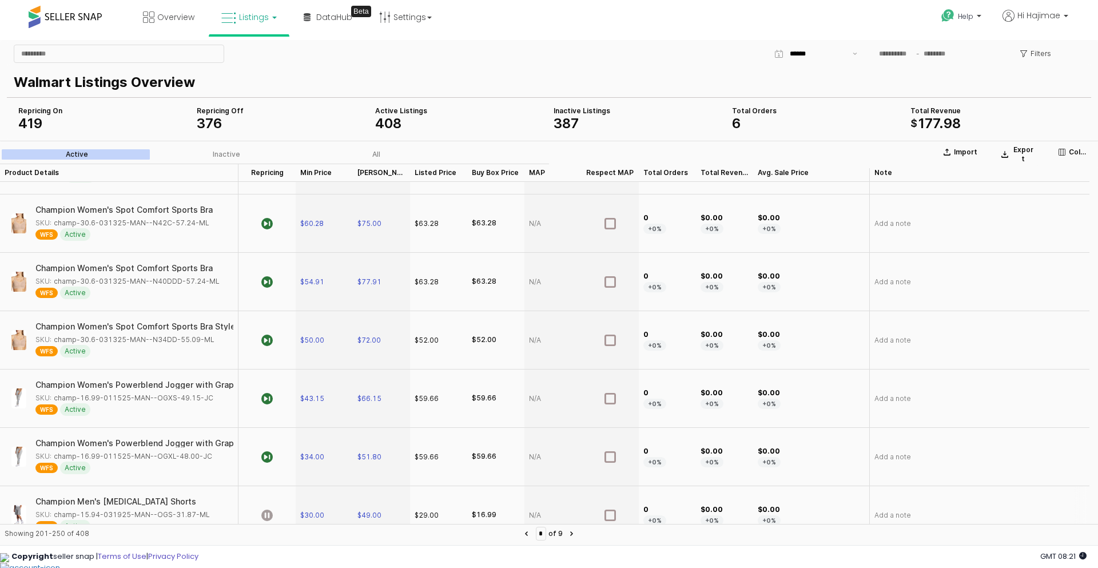
scroll to position [686, 0]
click at [272, 460] on icon "App Frame" at bounding box center [266, 457] width 11 height 11
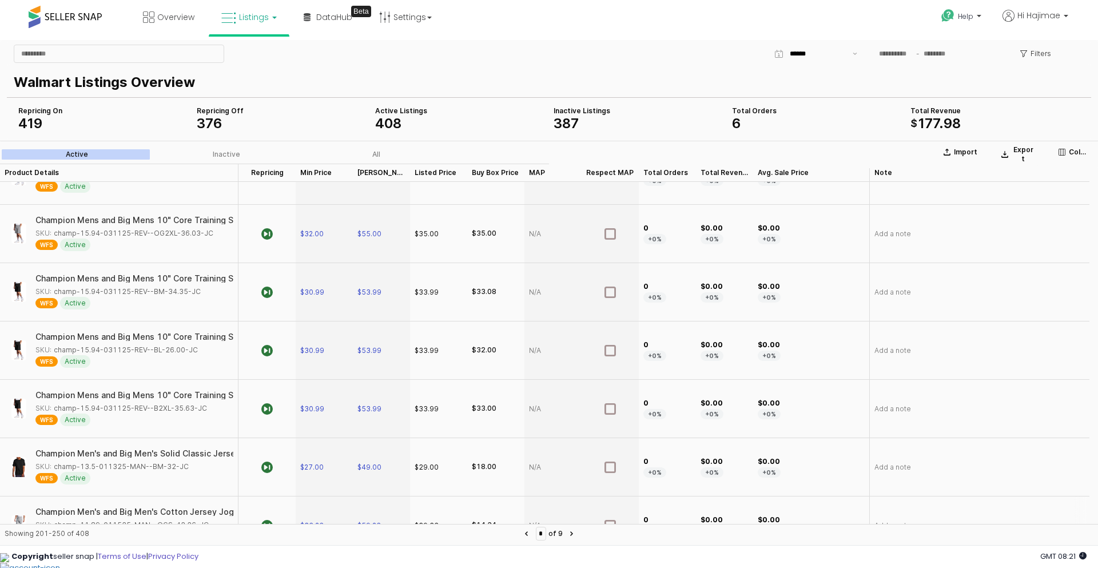
scroll to position [1201, 0]
click at [125, 412] on div "SKU: champ-13.5-011325-MAN--BM-32-JC" at bounding box center [111, 409] width 153 height 10
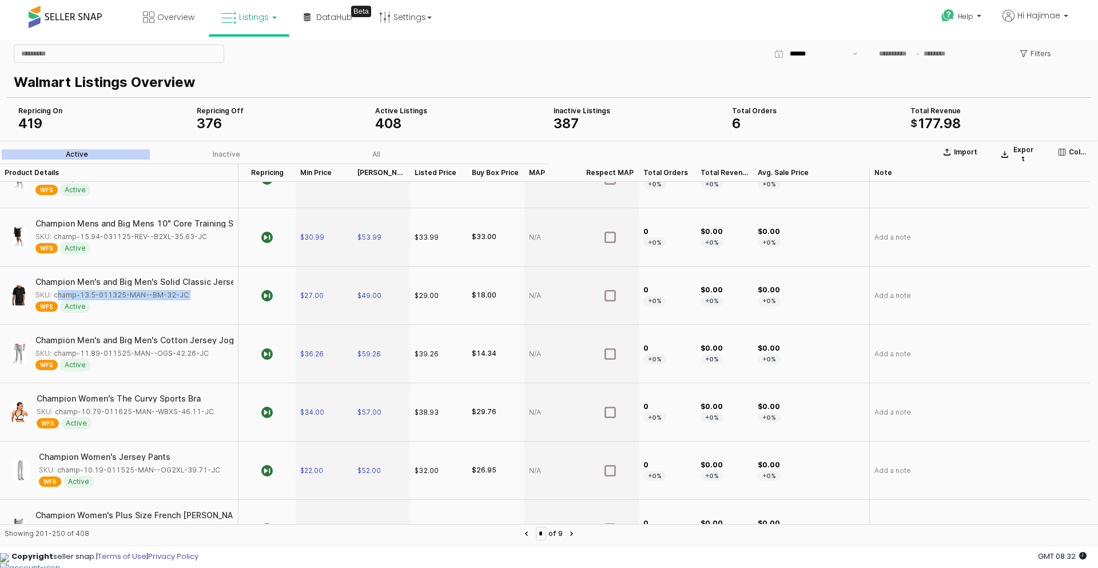
scroll to position [1373, 0]
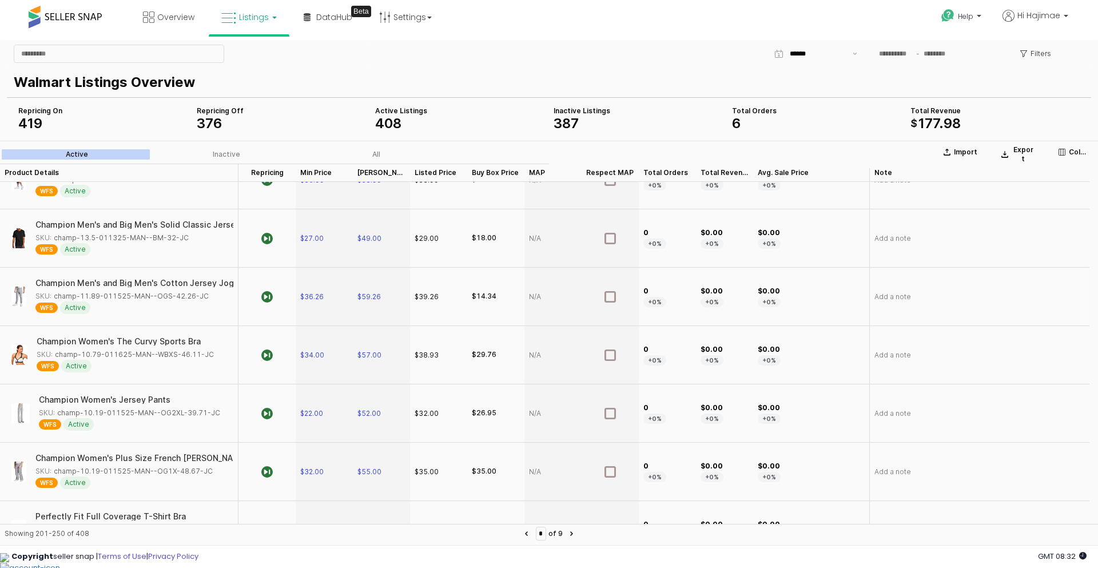
click at [131, 297] on div "SKU: champ-11.89-011525-MAN--OGS-42.26-JC" at bounding box center [121, 296] width 173 height 10
click at [115, 352] on div "SKU: champ-10.79-011625-MAN--WBXS-46.11-JC" at bounding box center [125, 354] width 177 height 10
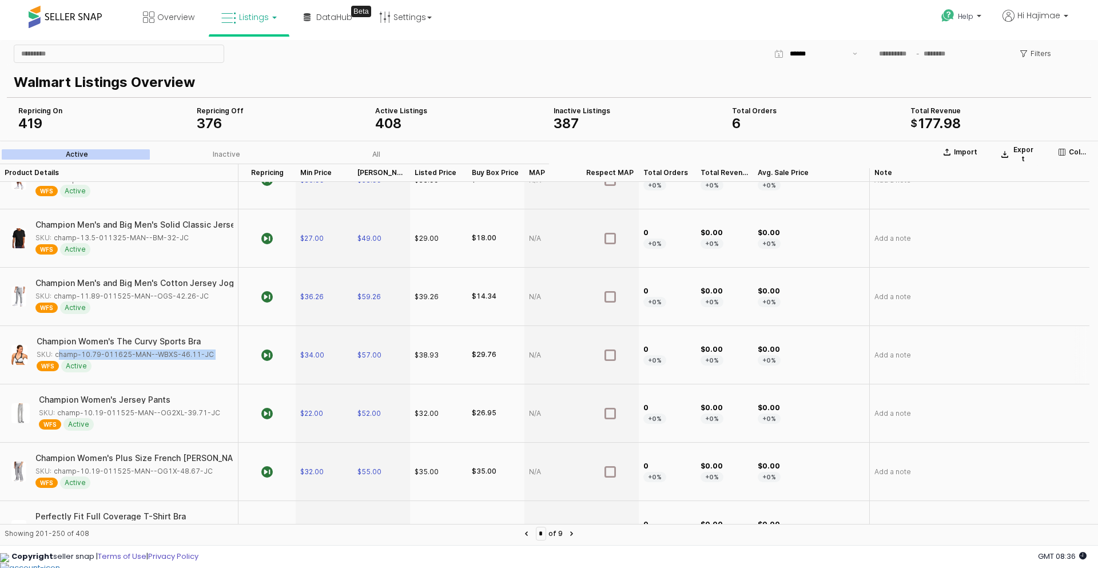
click at [115, 352] on div "SKU: champ-10.79-011625-MAN--WBXS-46.11-JC" at bounding box center [125, 354] width 177 height 10
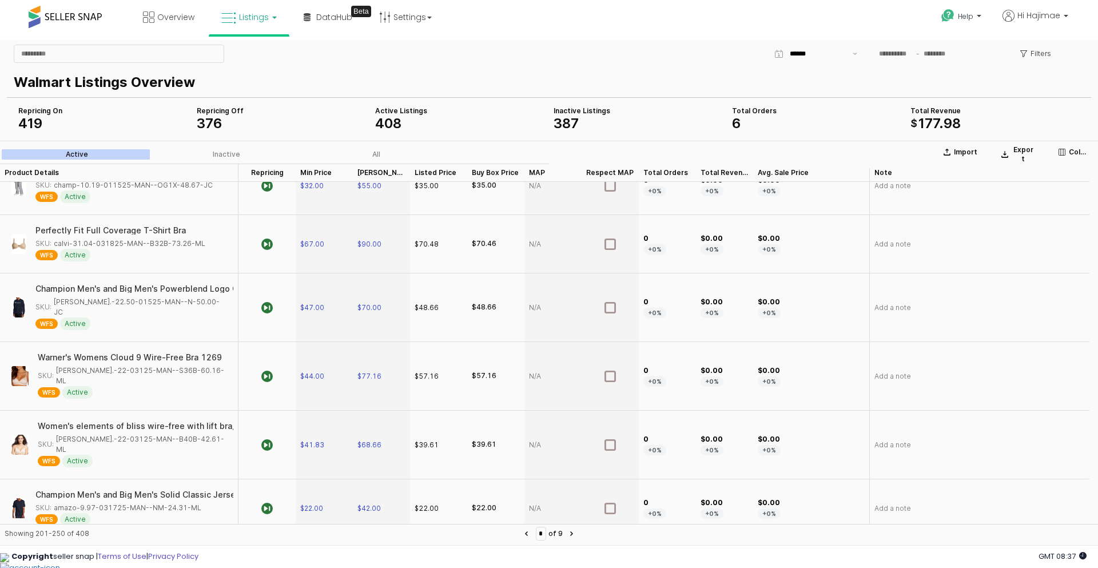
scroll to position [1716, 0]
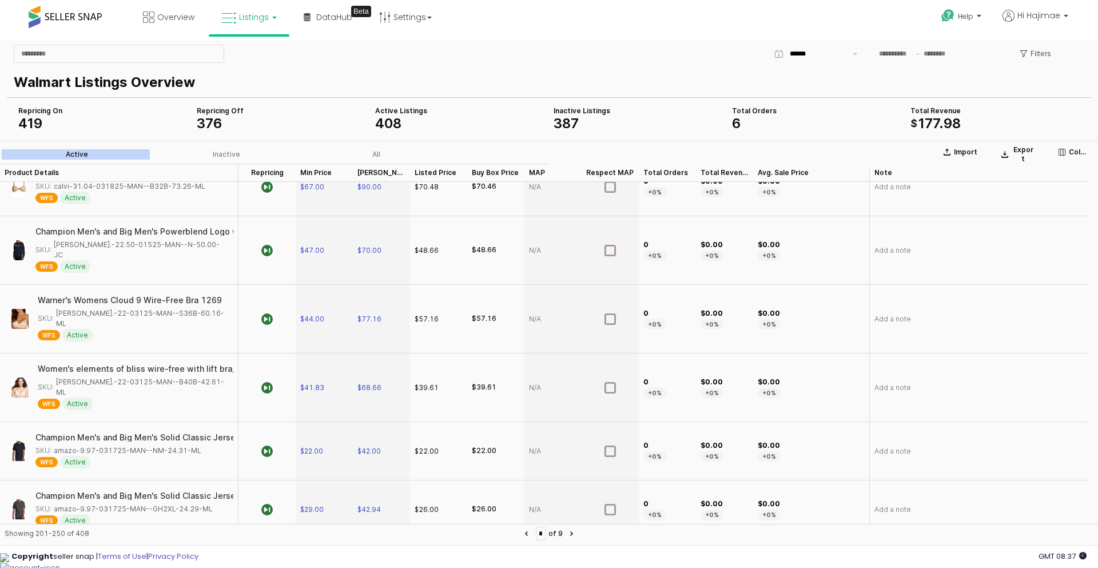
click at [166, 377] on div "SKU: [PERSON_NAME].-22-03125-MAN--B40B-42.61-ML" at bounding box center [132, 387] width 189 height 21
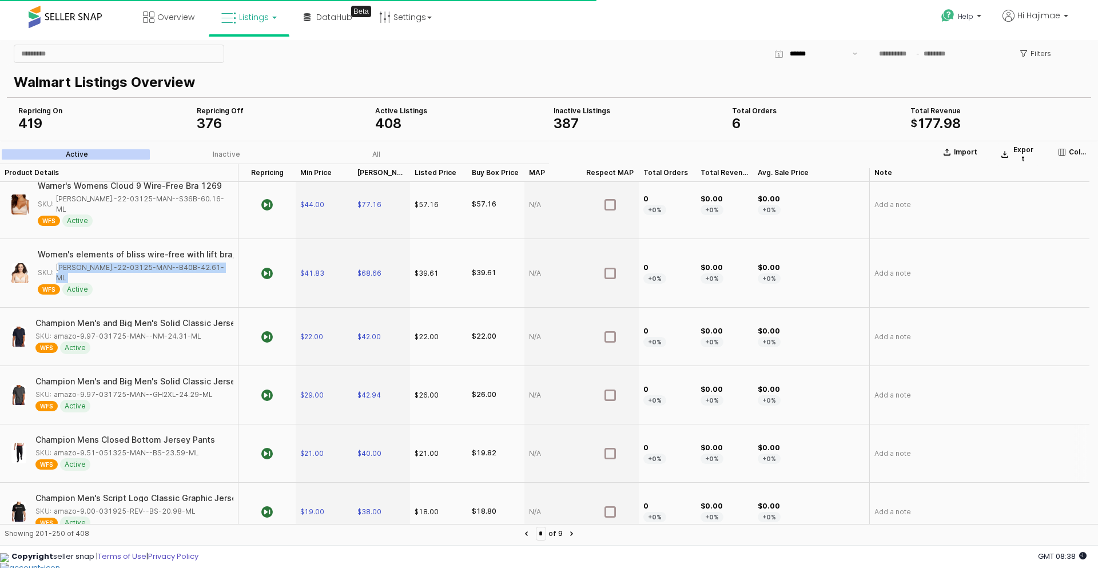
scroll to position [1888, 0]
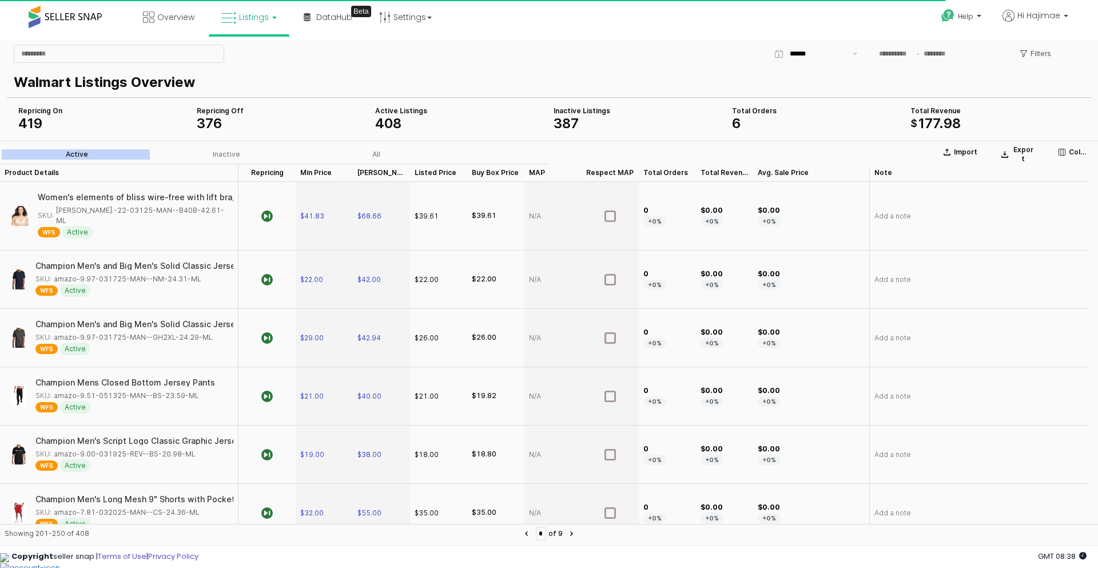
click at [139, 391] on div "SKU: amazo-9.51-051325-MAN--BS-23.59-ML" at bounding box center [117, 396] width 164 height 10
click at [129, 449] on div "SKU: amazo-9.00-031925-REV--BS-20.98-ML" at bounding box center [115, 454] width 160 height 10
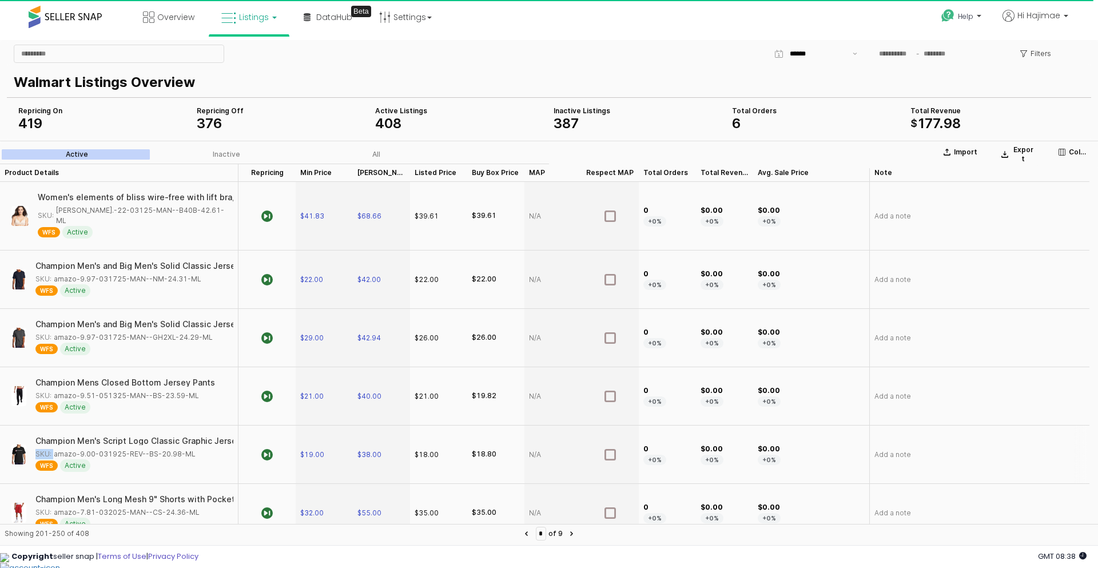
click at [129, 449] on div "SKU: amazo-9.00-031925-REV--BS-20.98-ML" at bounding box center [115, 454] width 160 height 10
click at [141, 449] on div "SKU: amazo-9.00-031925-REV--BS-20.98-ML" at bounding box center [115, 454] width 160 height 10
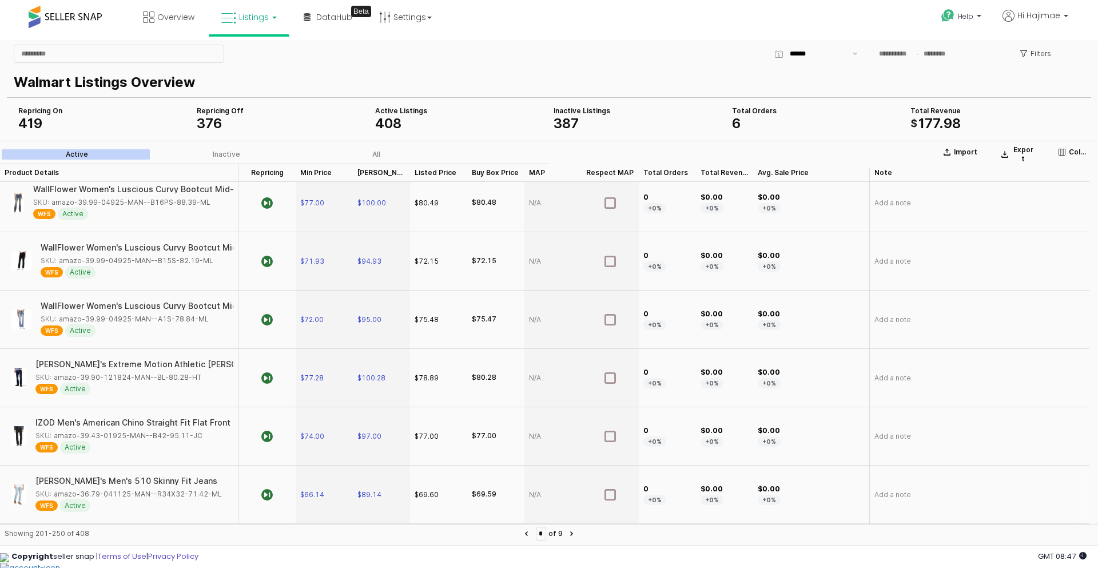
scroll to position [2575, 0]
click at [579, 531] on button "Next page" at bounding box center [572, 534] width 14 height 14
type input "*"
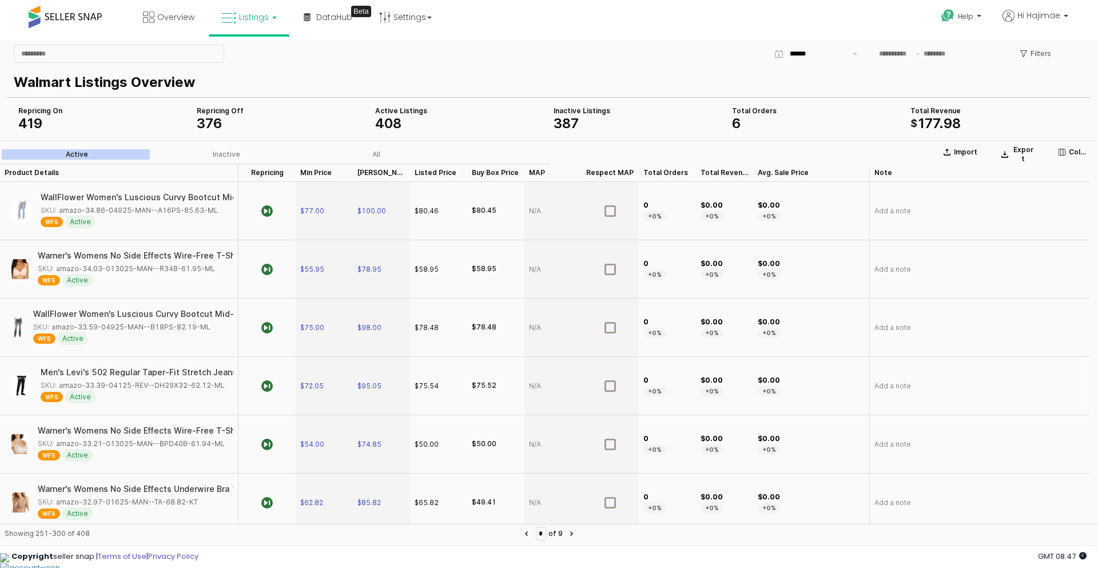
scroll to position [172, 0]
